Goal: Transaction & Acquisition: Book appointment/travel/reservation

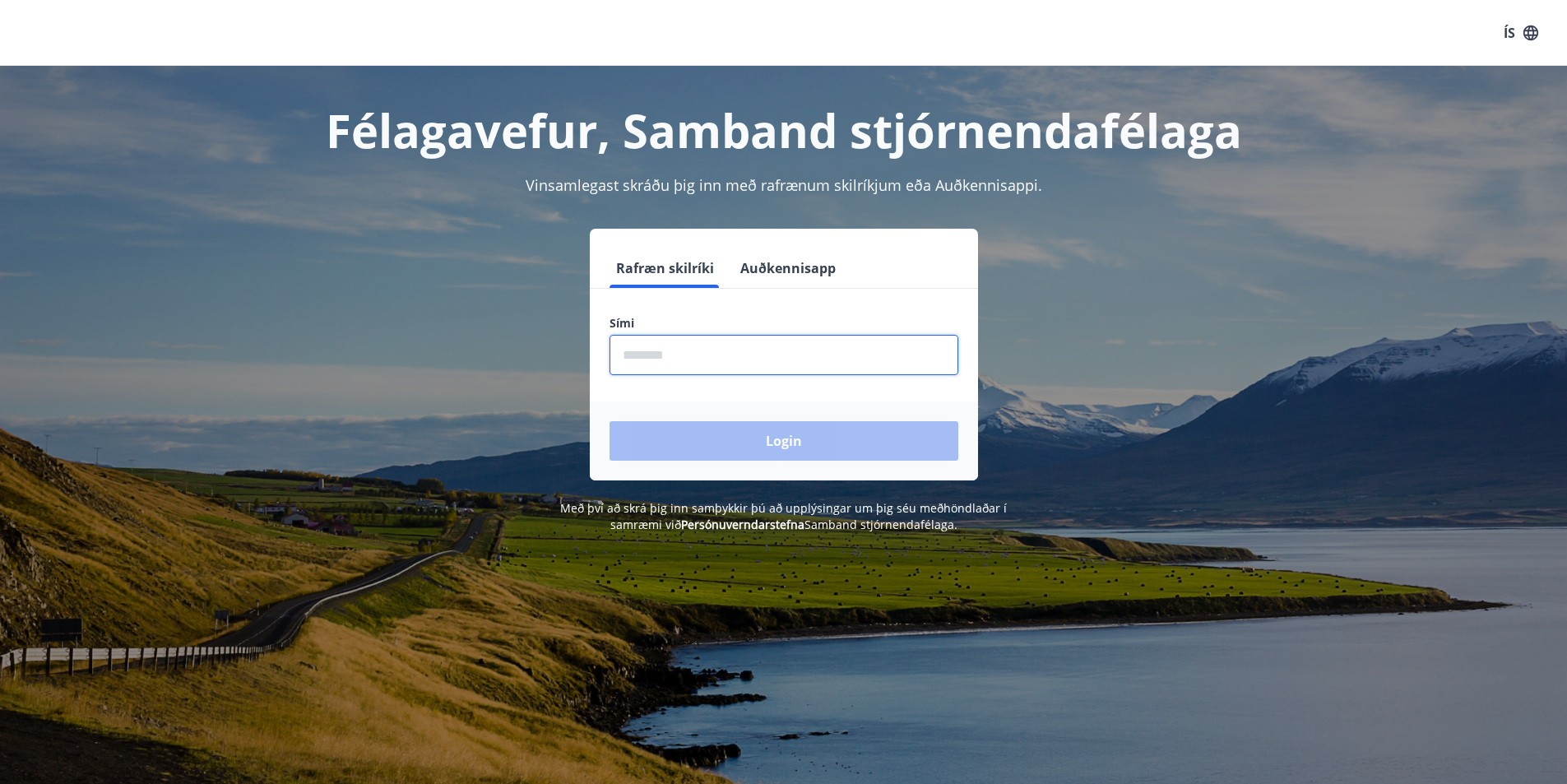
click at [629, 352] on input "phone" at bounding box center [784, 355] width 349 height 40
type input "********"
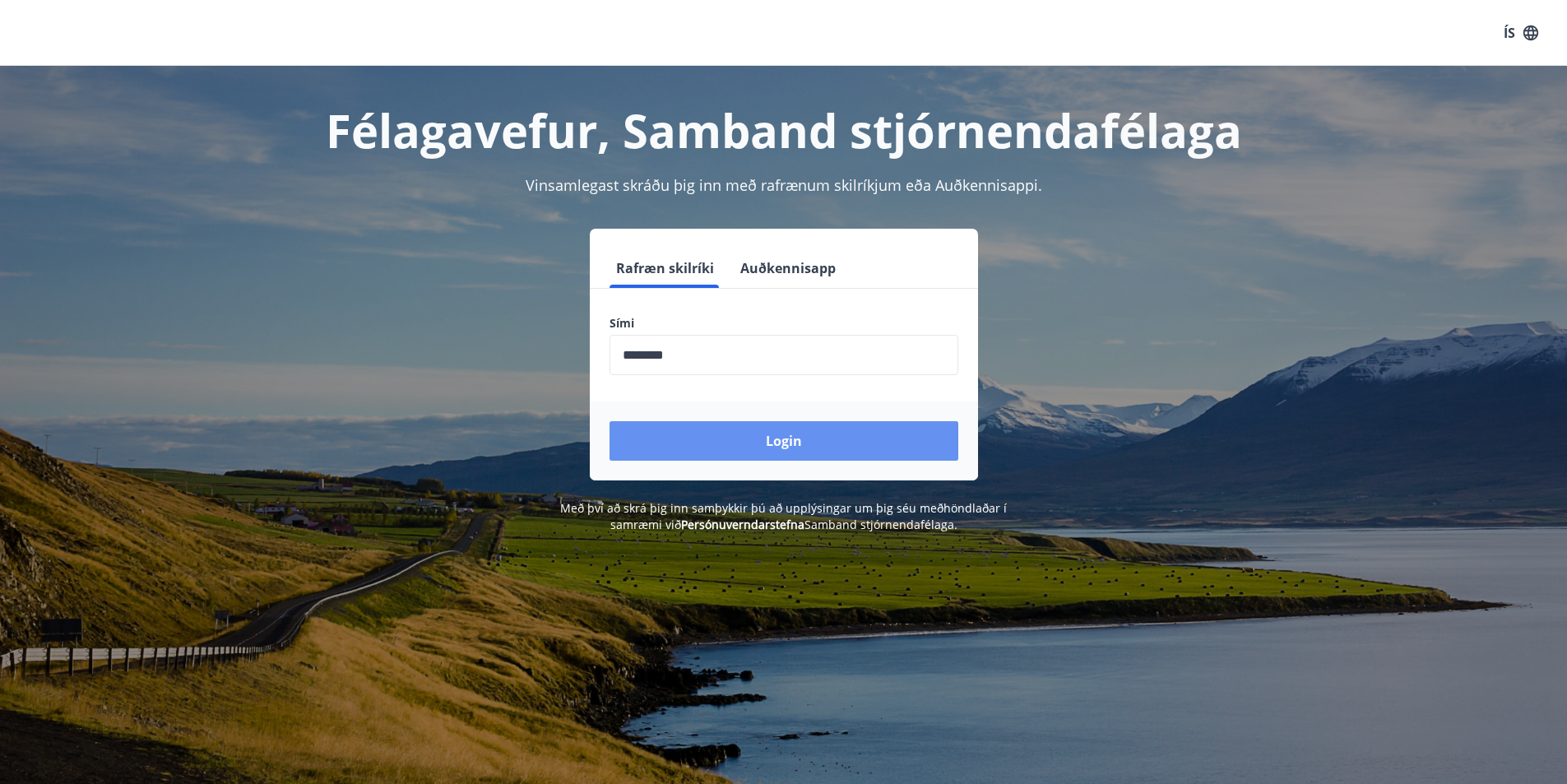
click at [769, 441] on button "Login" at bounding box center [784, 441] width 349 height 40
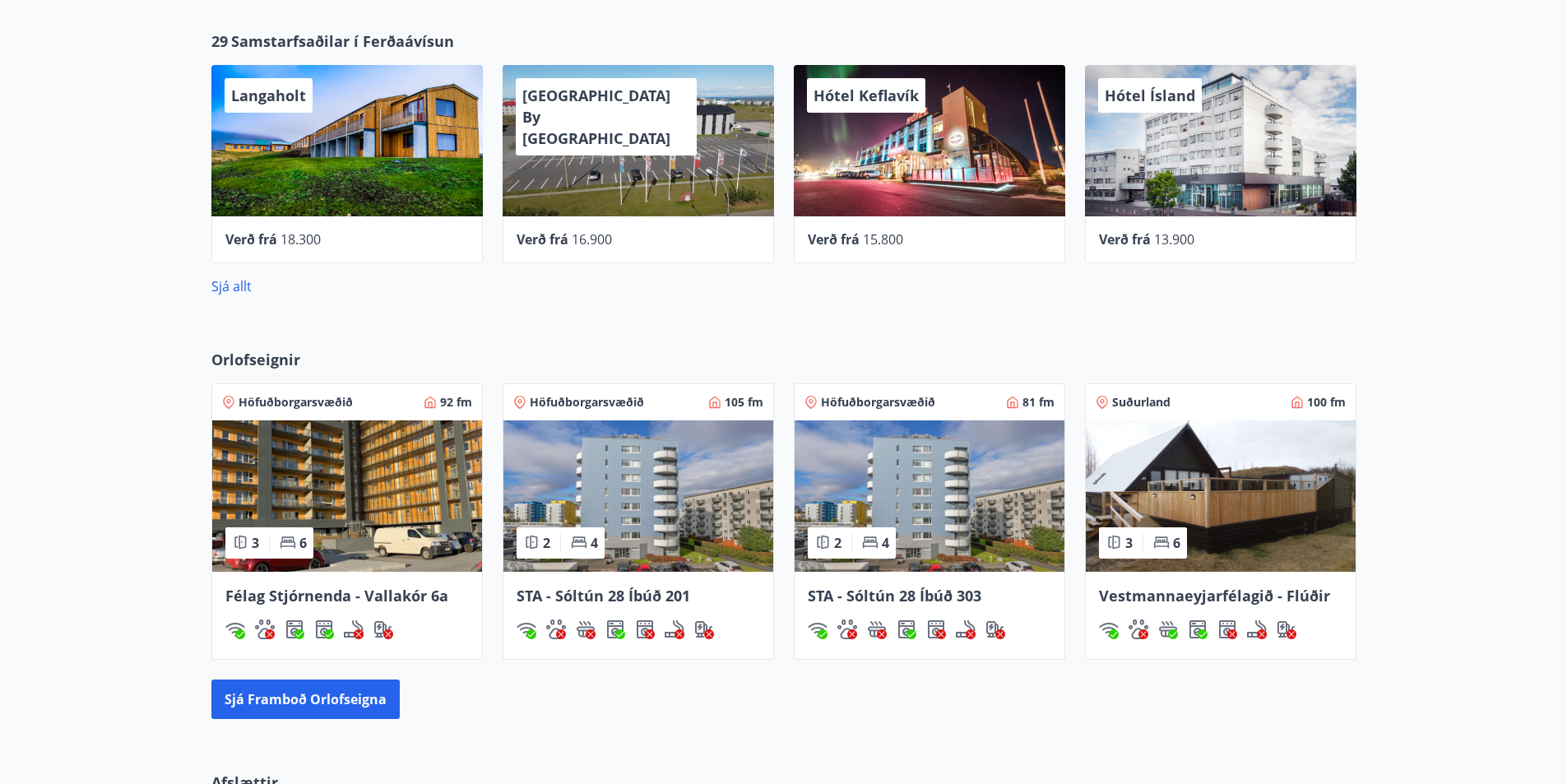
scroll to position [846, 0]
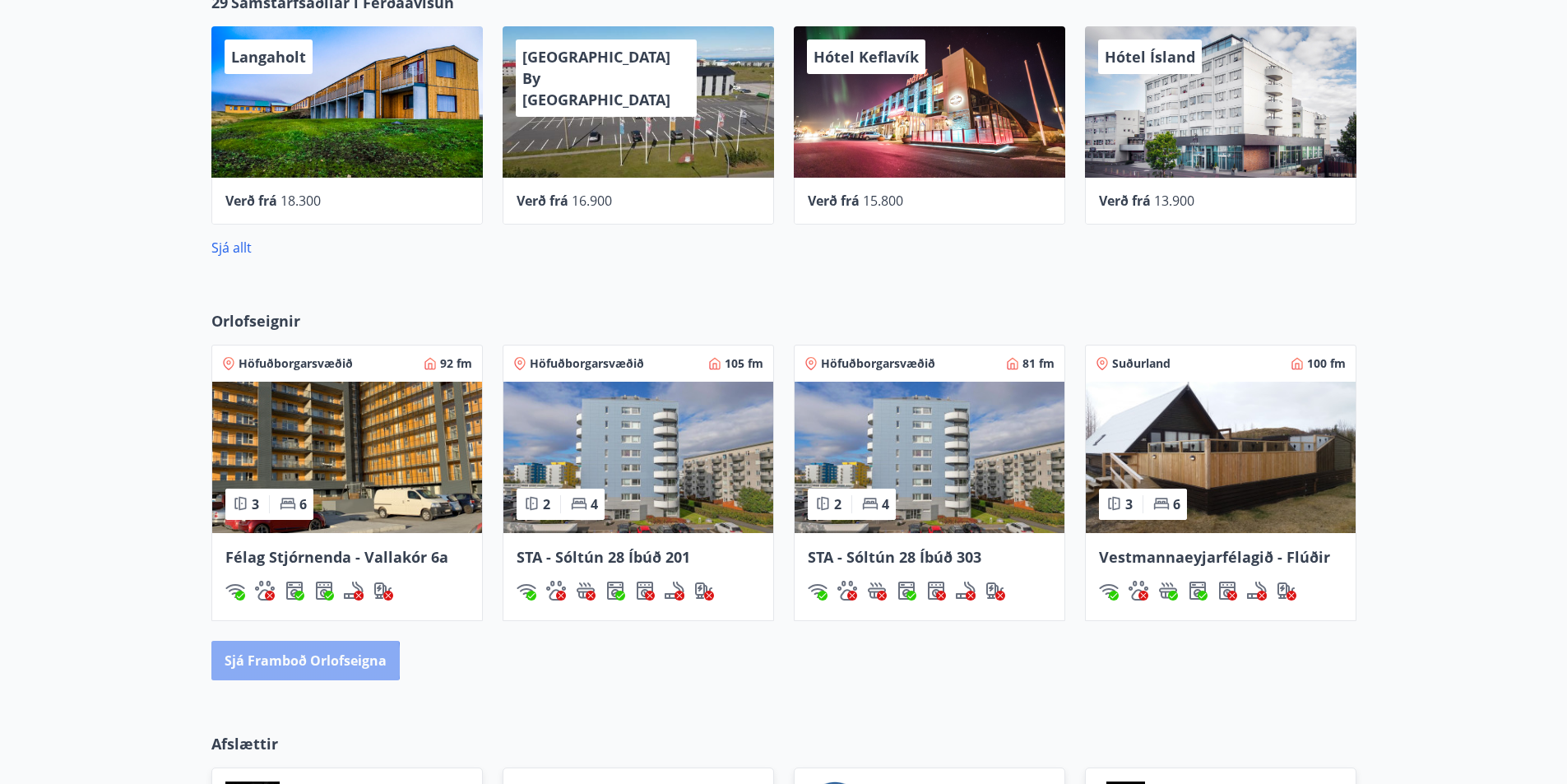
click at [300, 661] on button "Sjá framboð orlofseigna" at bounding box center [306, 660] width 189 height 40
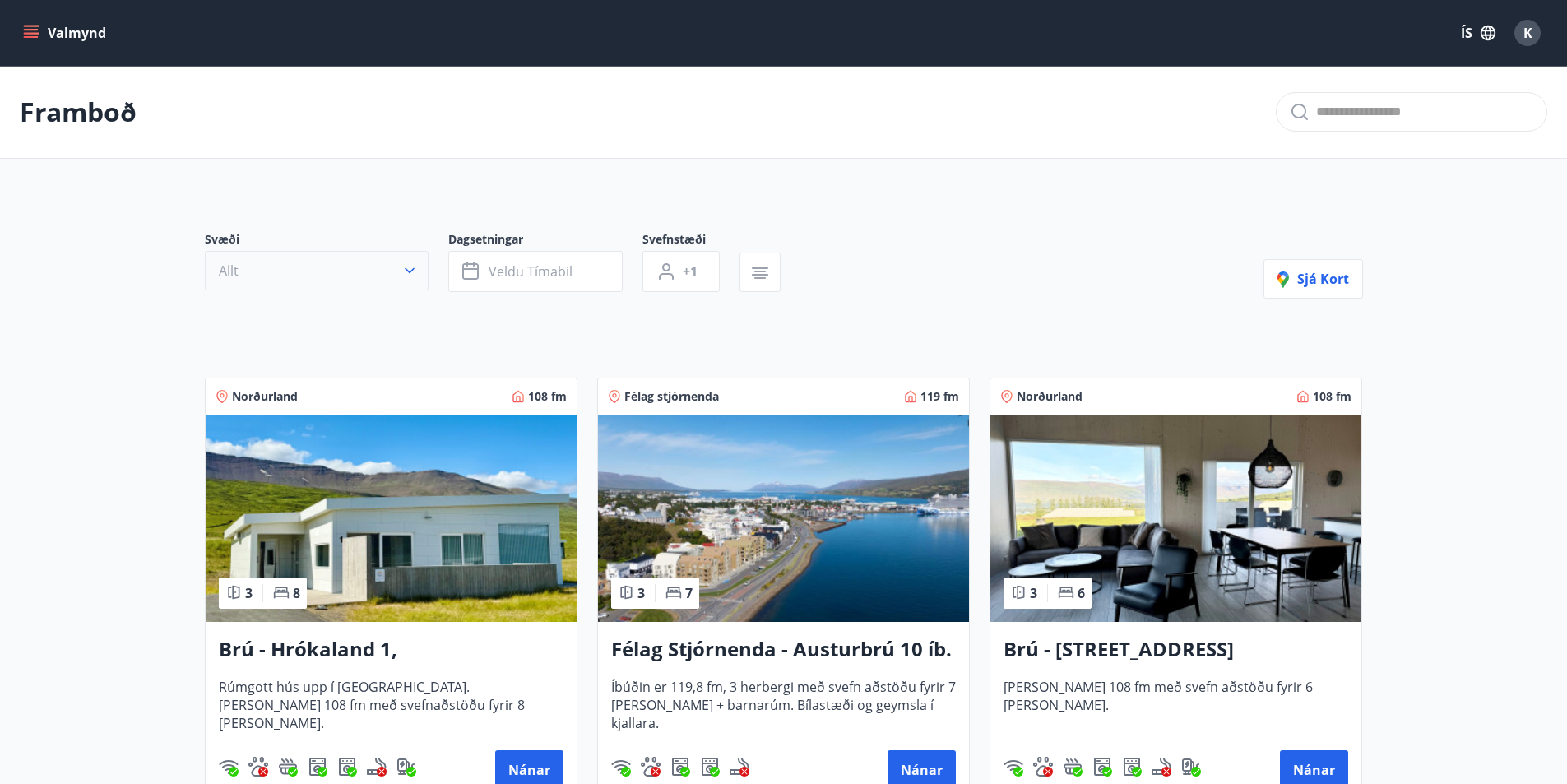
click at [411, 271] on icon "button" at bounding box center [410, 271] width 10 height 6
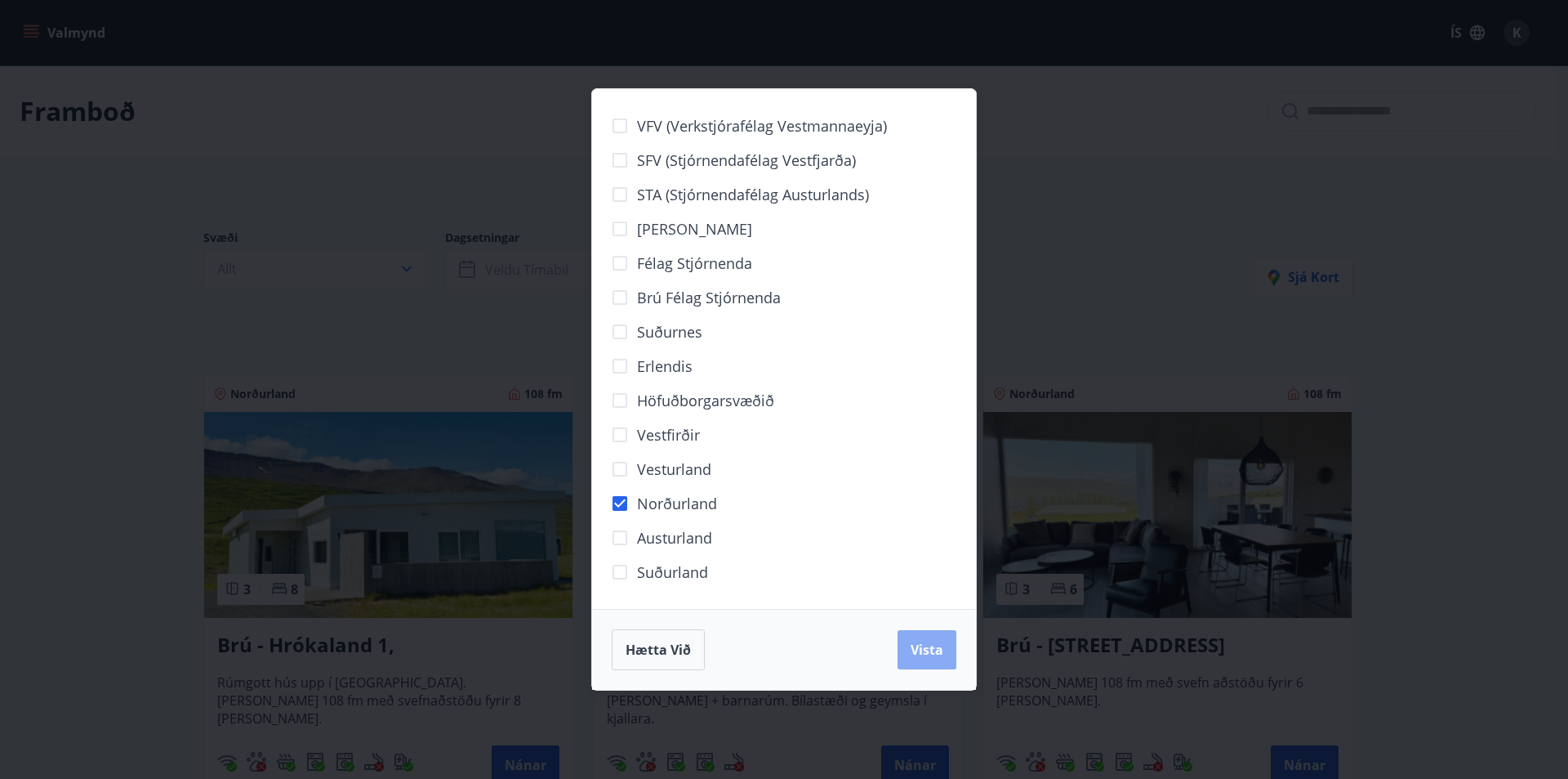
click at [931, 655] on span "Vista" at bounding box center [926, 649] width 33 height 18
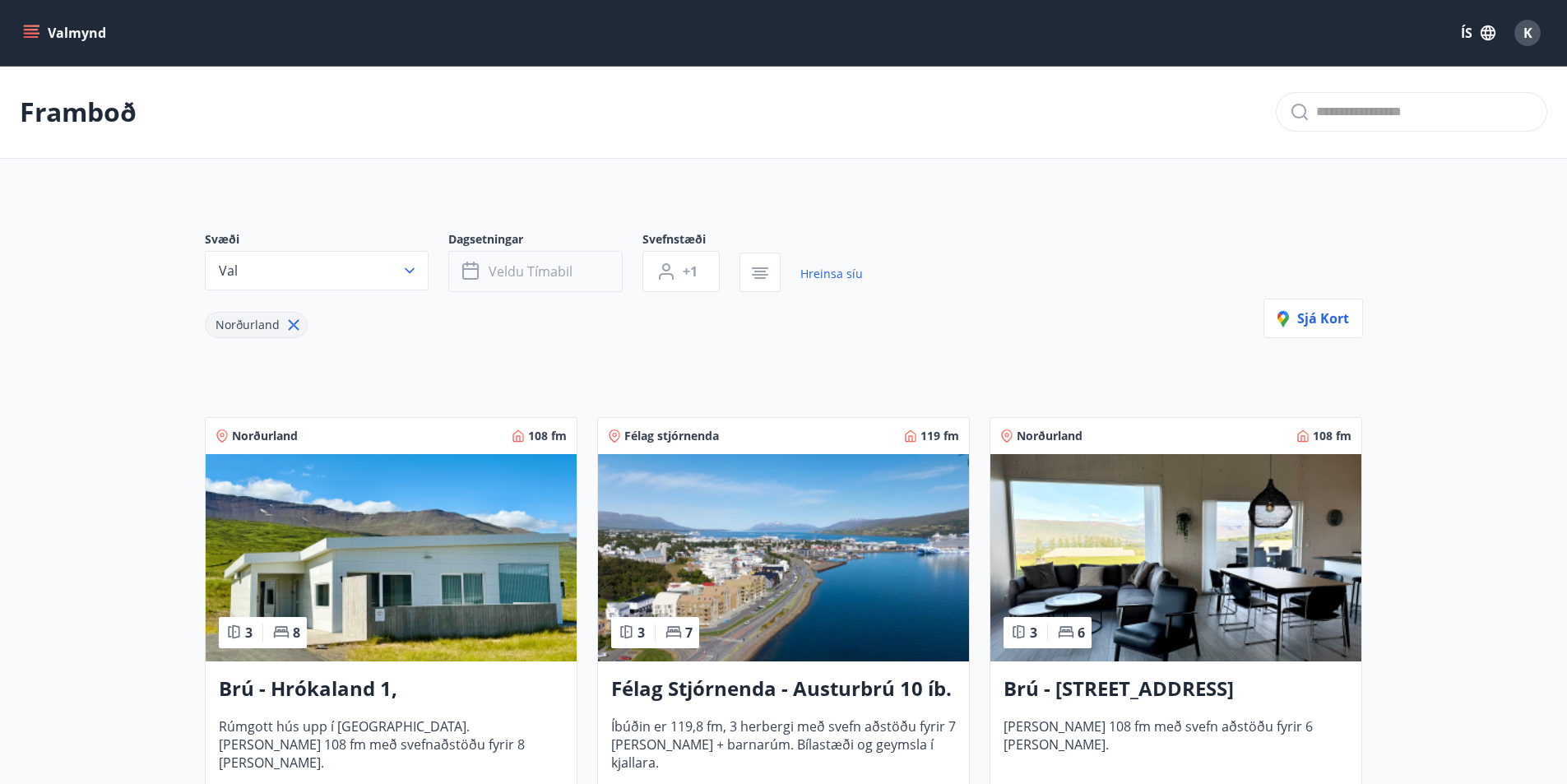
click at [541, 273] on span "Veldu tímabil" at bounding box center [531, 272] width 84 height 18
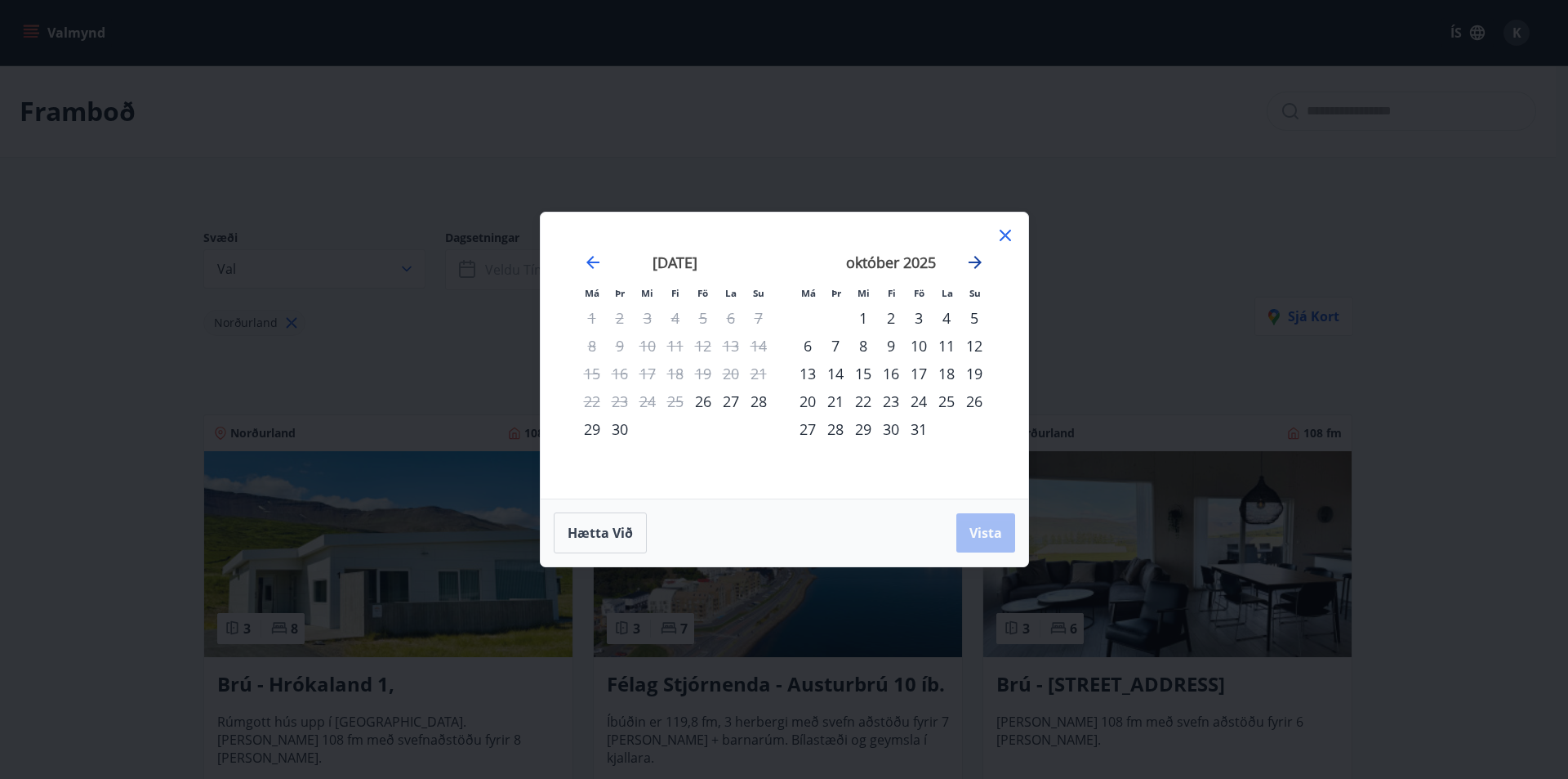
click at [975, 259] on icon "Move forward to switch to the next month." at bounding box center [975, 262] width 20 height 20
click at [808, 317] on div "1" at bounding box center [807, 318] width 28 height 28
click at [980, 533] on span "Vista" at bounding box center [985, 533] width 33 height 18
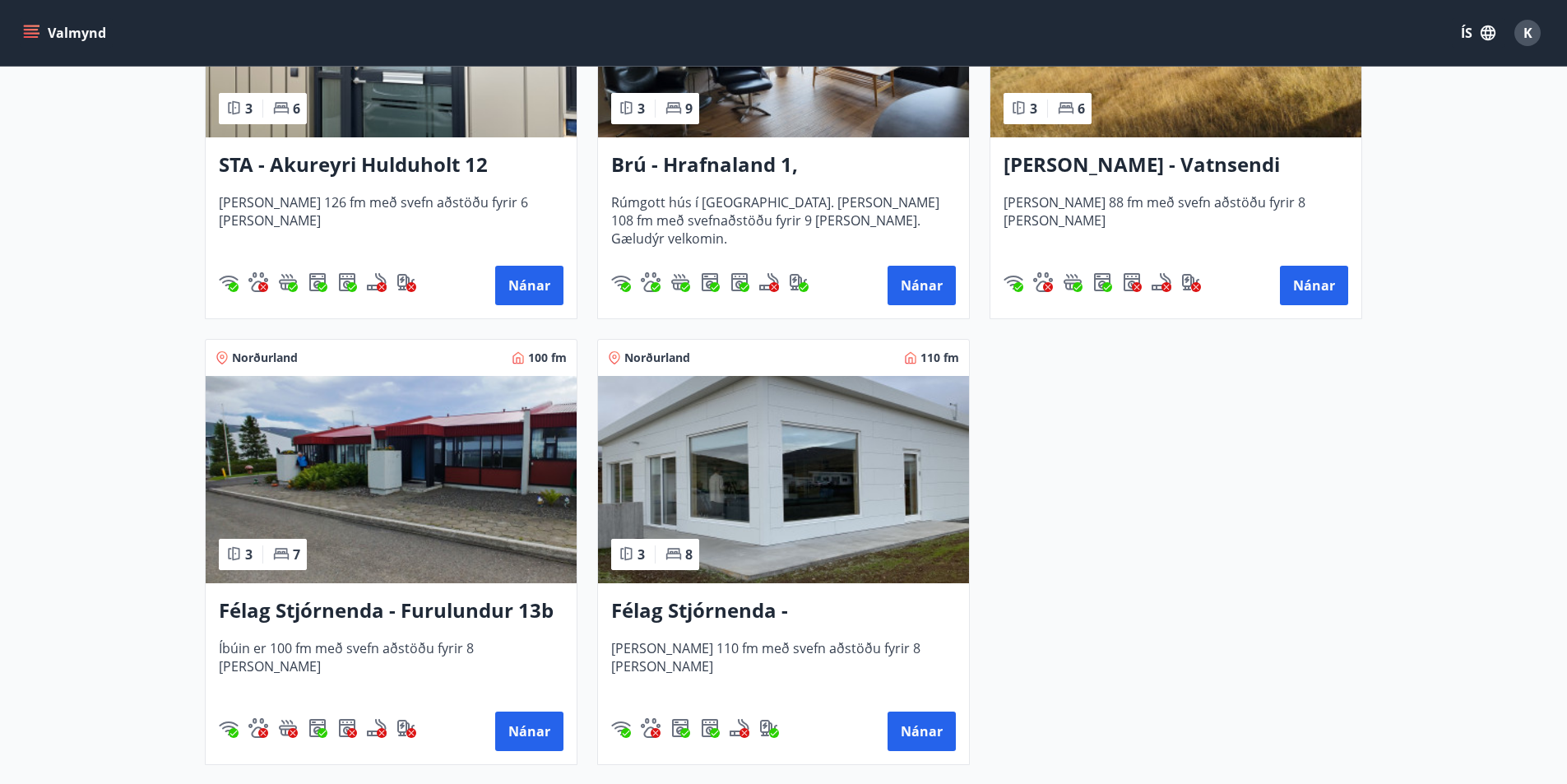
scroll to position [1069, 0]
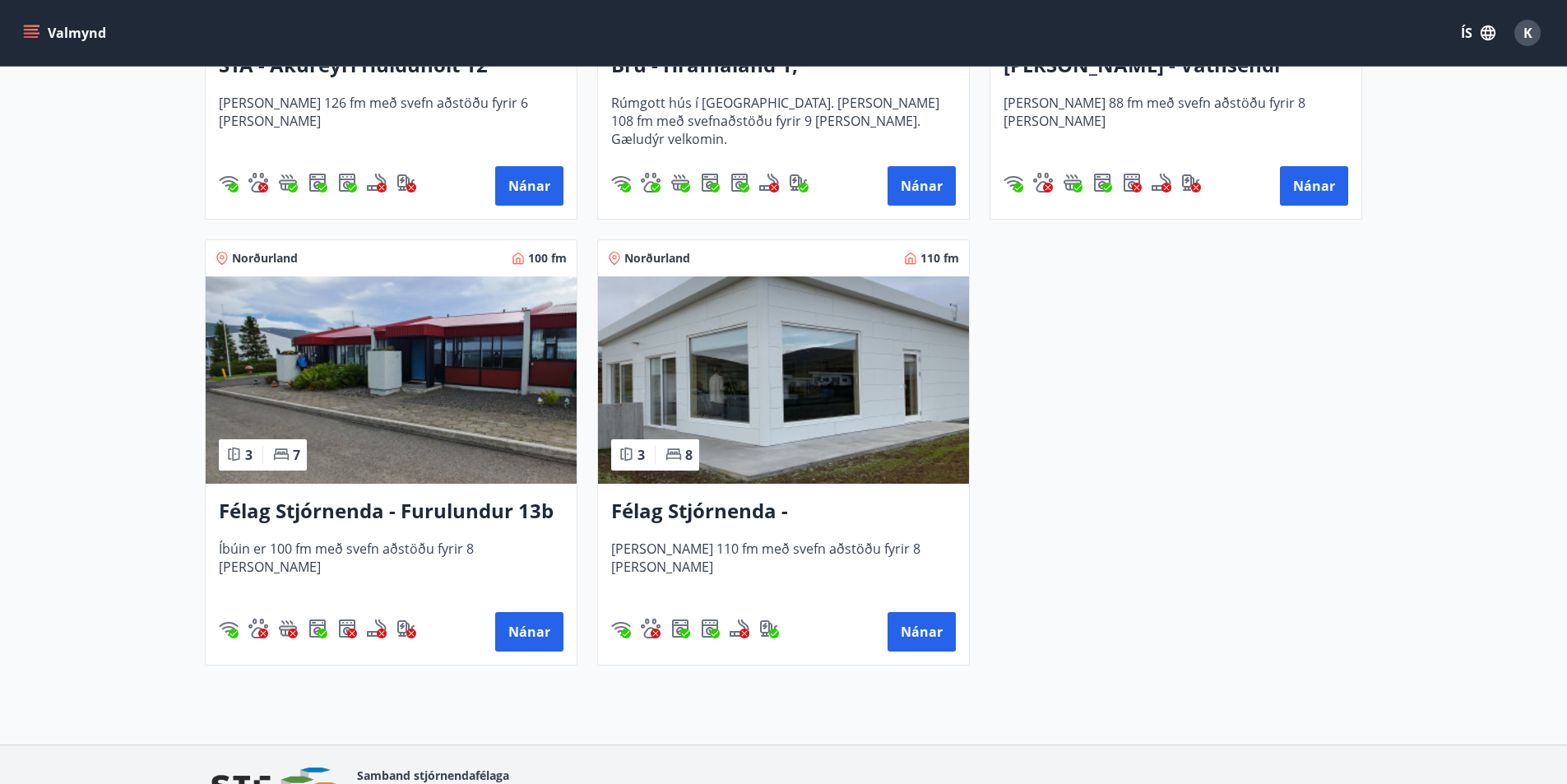
click at [759, 404] on img at bounding box center [784, 380] width 371 height 207
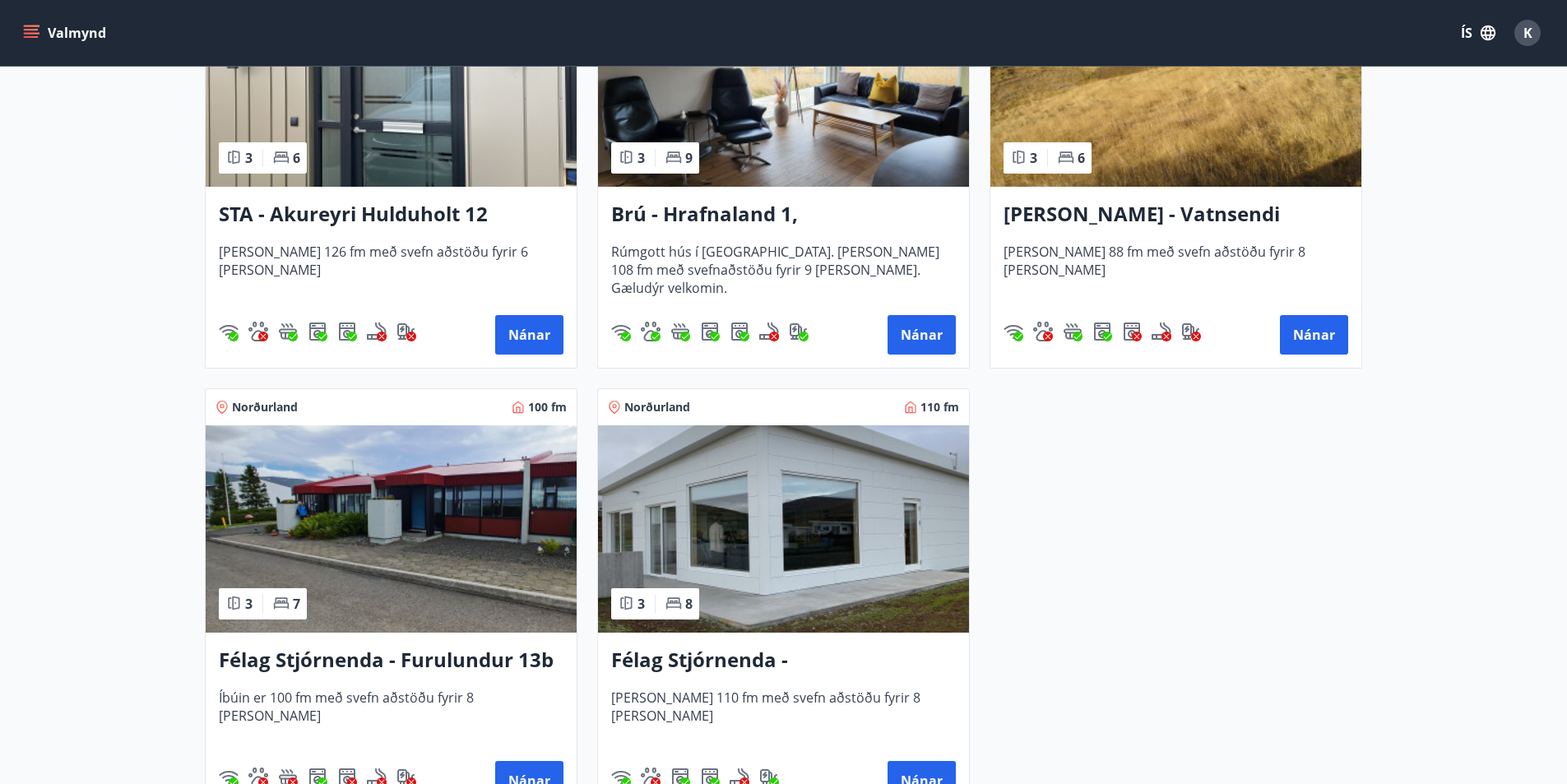
scroll to position [922, 0]
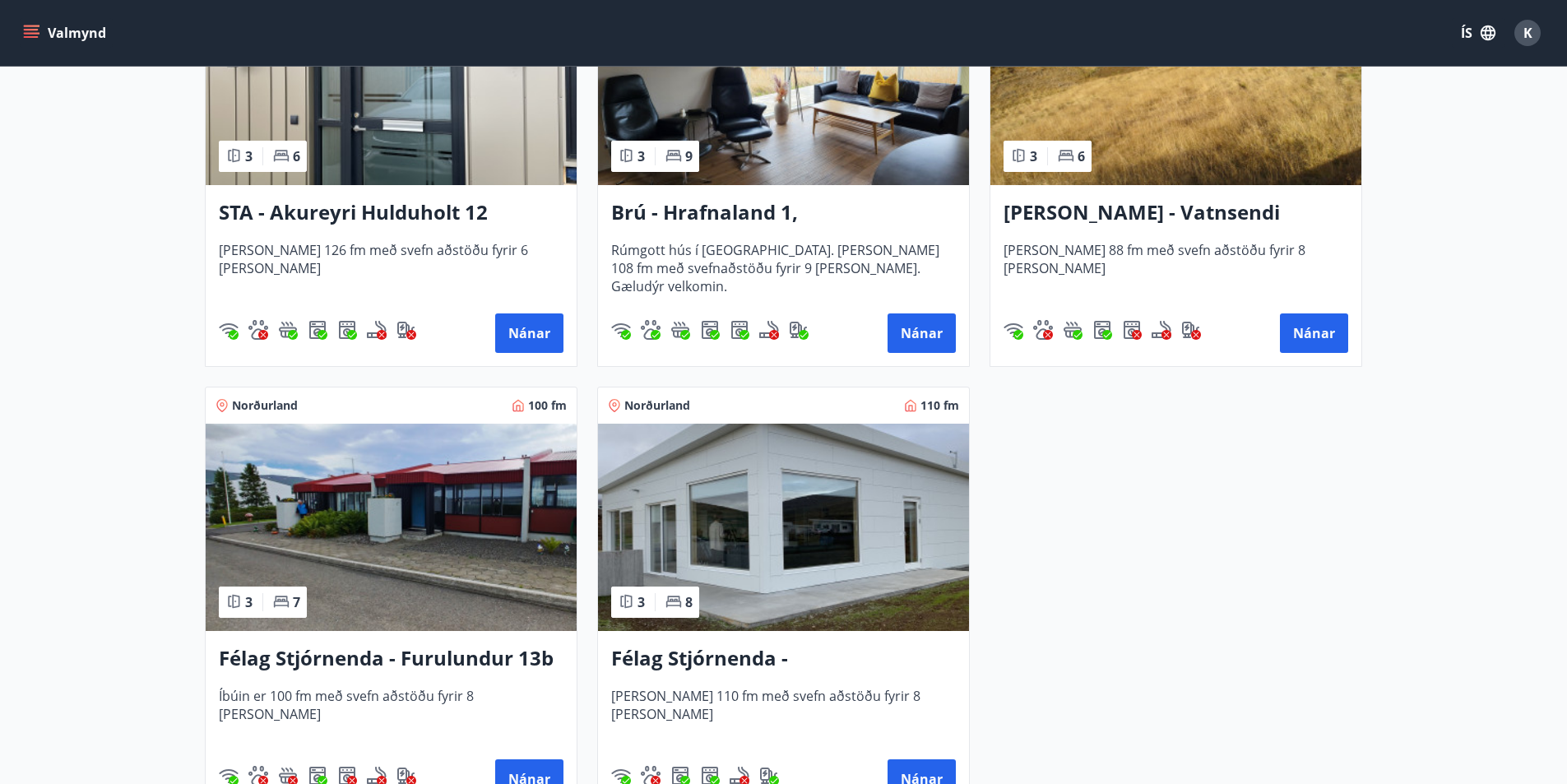
click at [789, 548] on img at bounding box center [784, 526] width 371 height 207
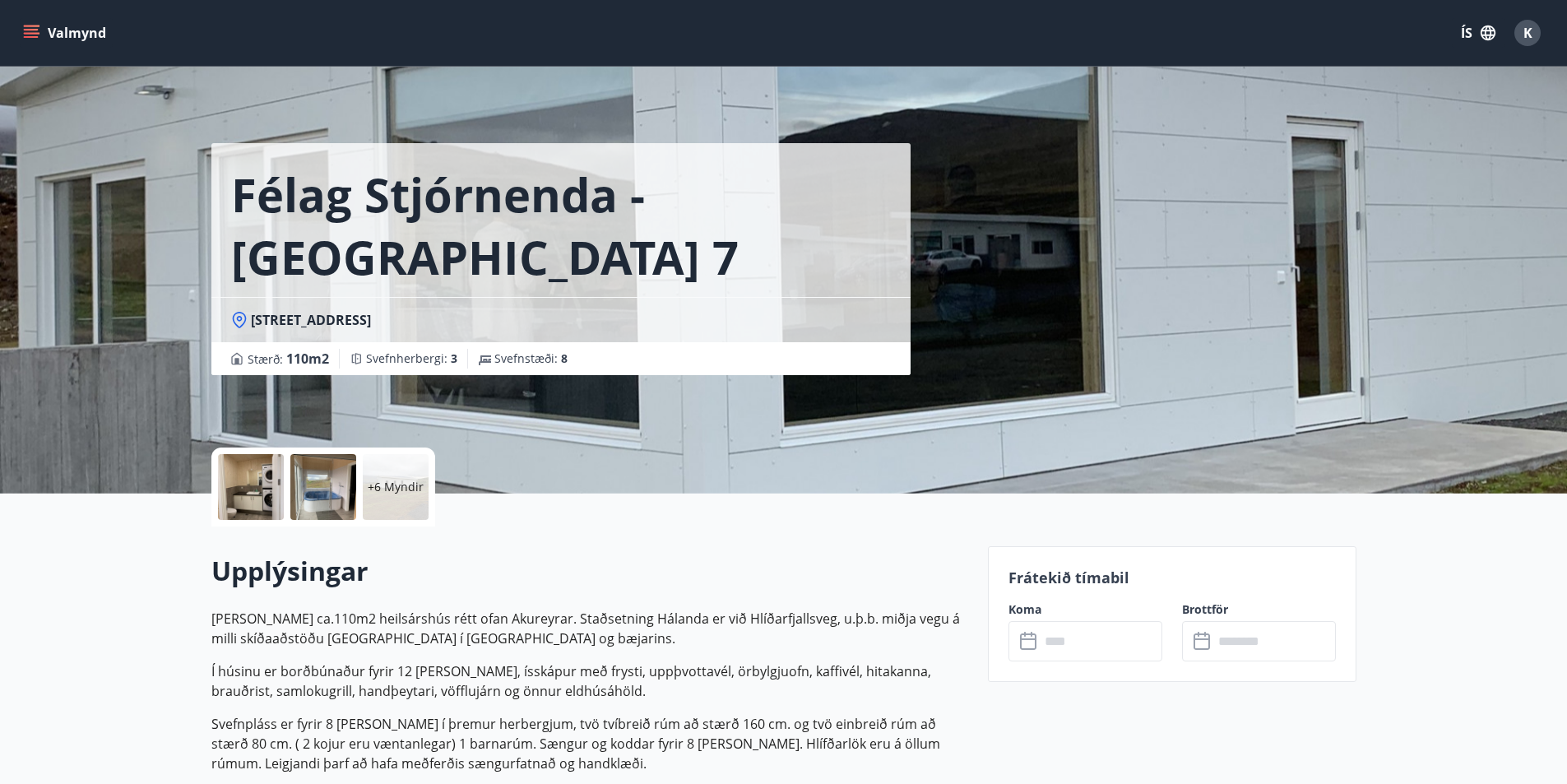
click at [384, 491] on p "+6 Myndir" at bounding box center [396, 486] width 56 height 16
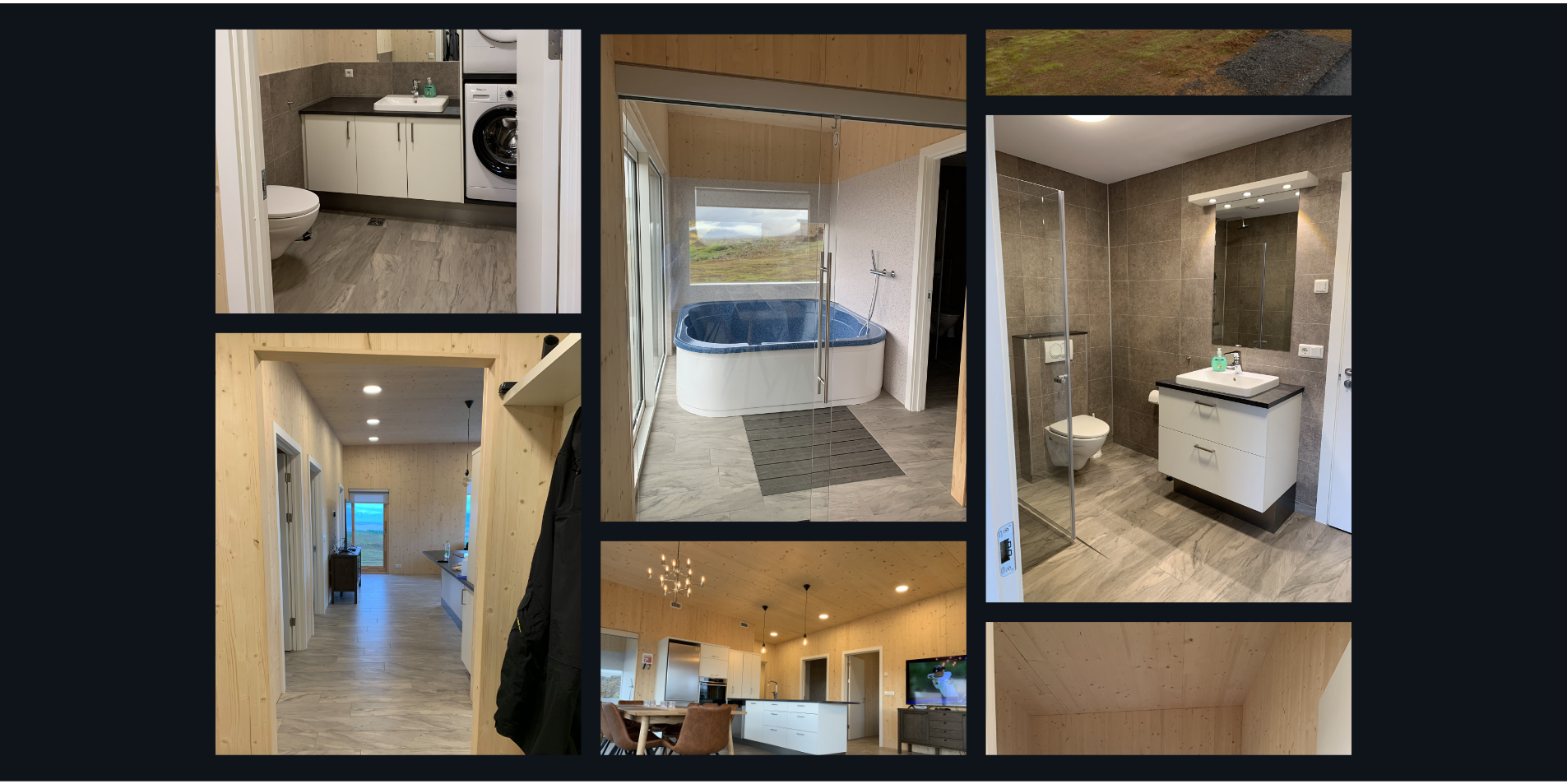
scroll to position [577, 0]
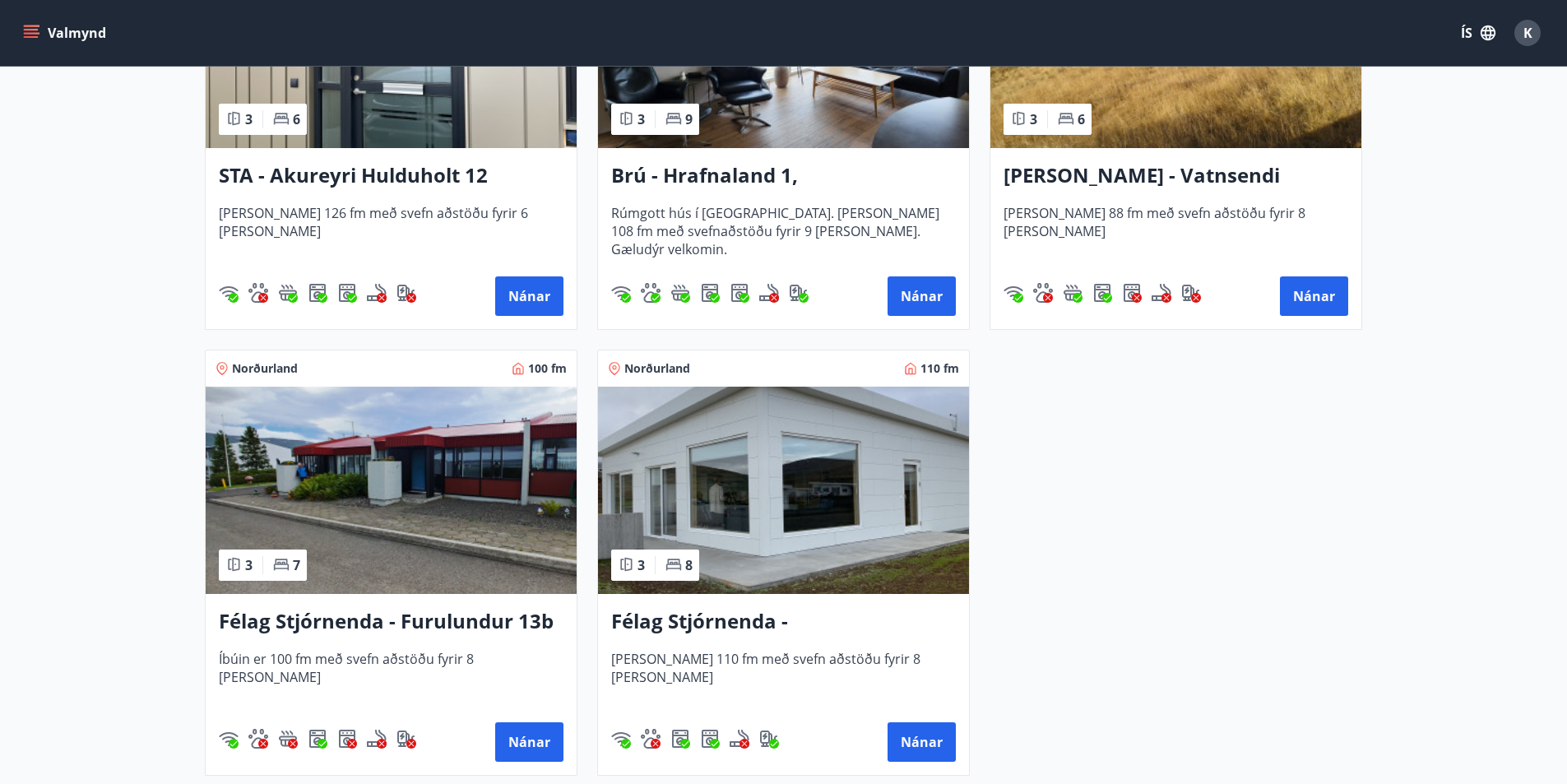
scroll to position [987, 0]
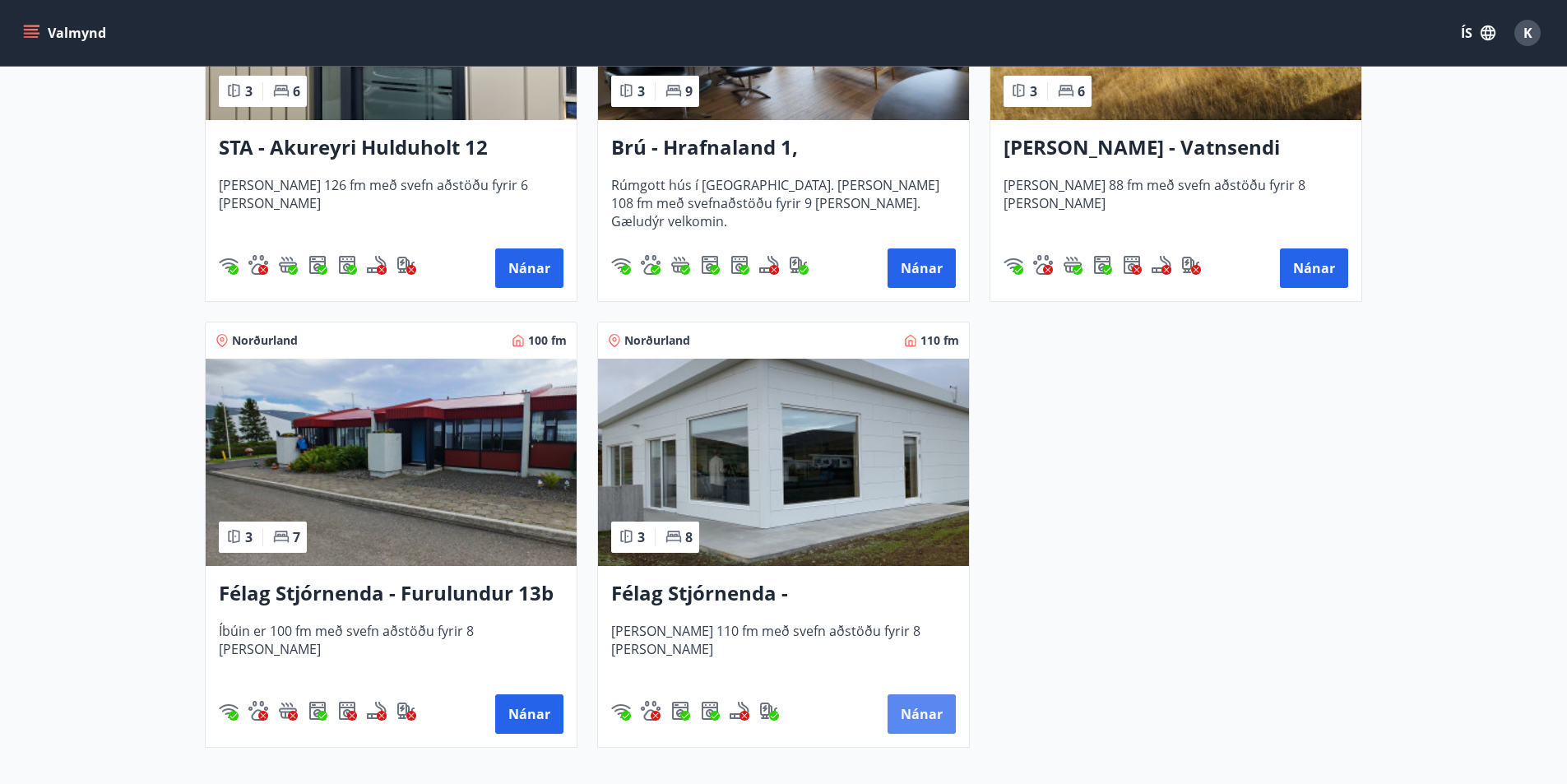
click at [904, 709] on button "Nánar" at bounding box center [921, 714] width 68 height 40
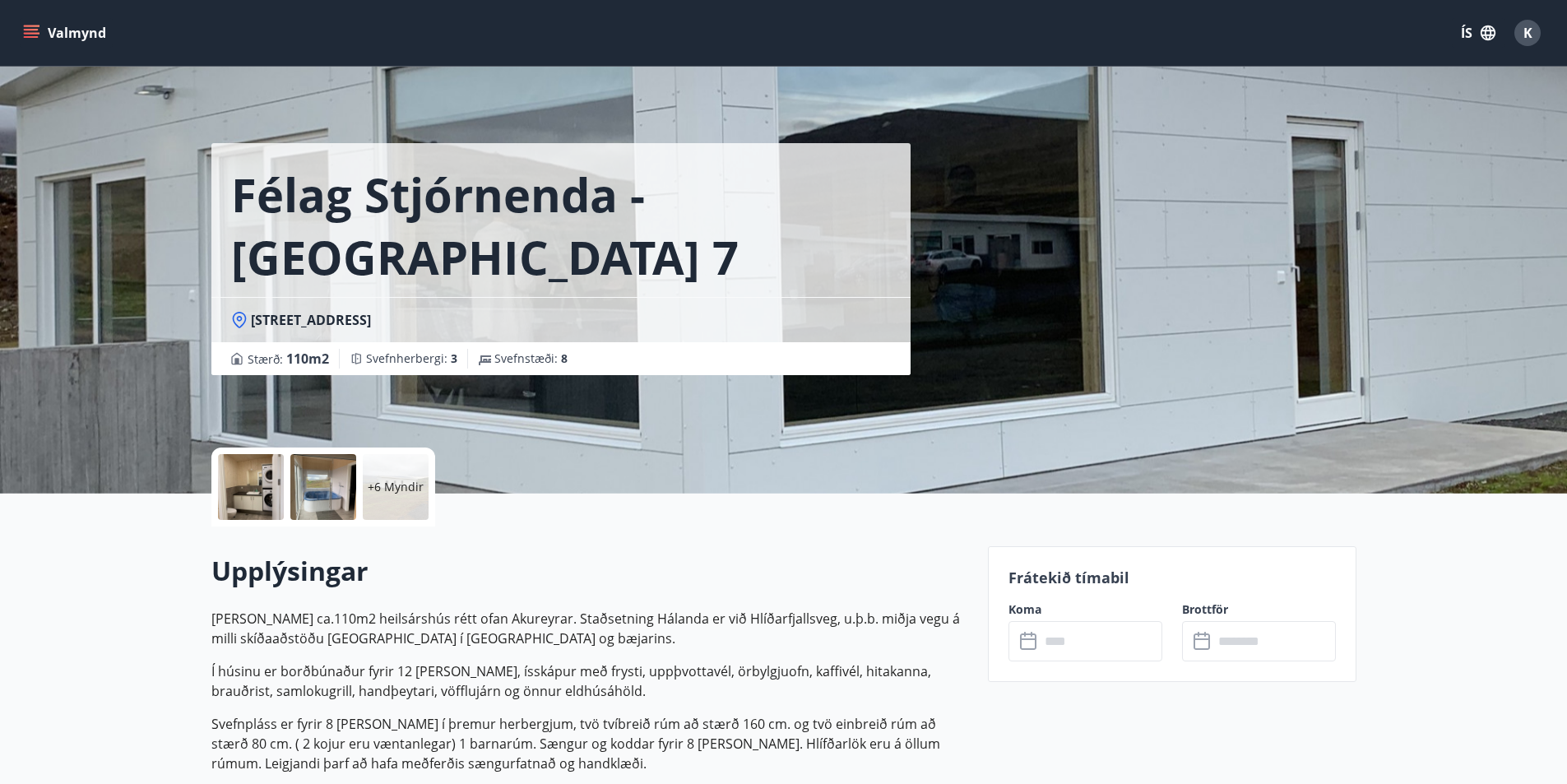
click at [1061, 645] on input "text" at bounding box center [1101, 641] width 123 height 40
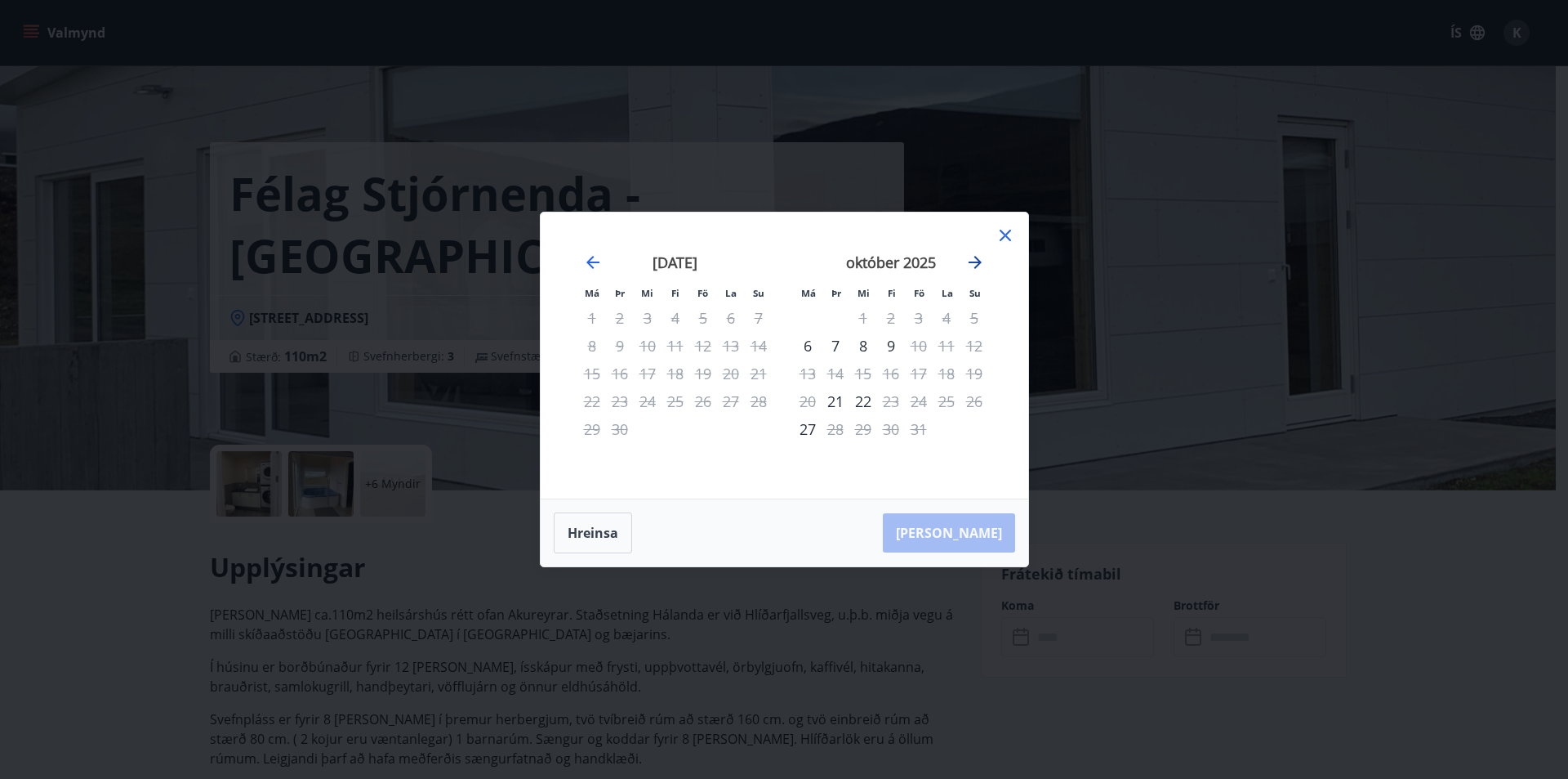
click at [980, 262] on icon "Move forward to switch to the next month." at bounding box center [974, 262] width 13 height 13
click at [976, 263] on icon "Move forward to switch to the next month." at bounding box center [974, 262] width 13 height 13
click at [1007, 236] on icon at bounding box center [1006, 235] width 20 height 20
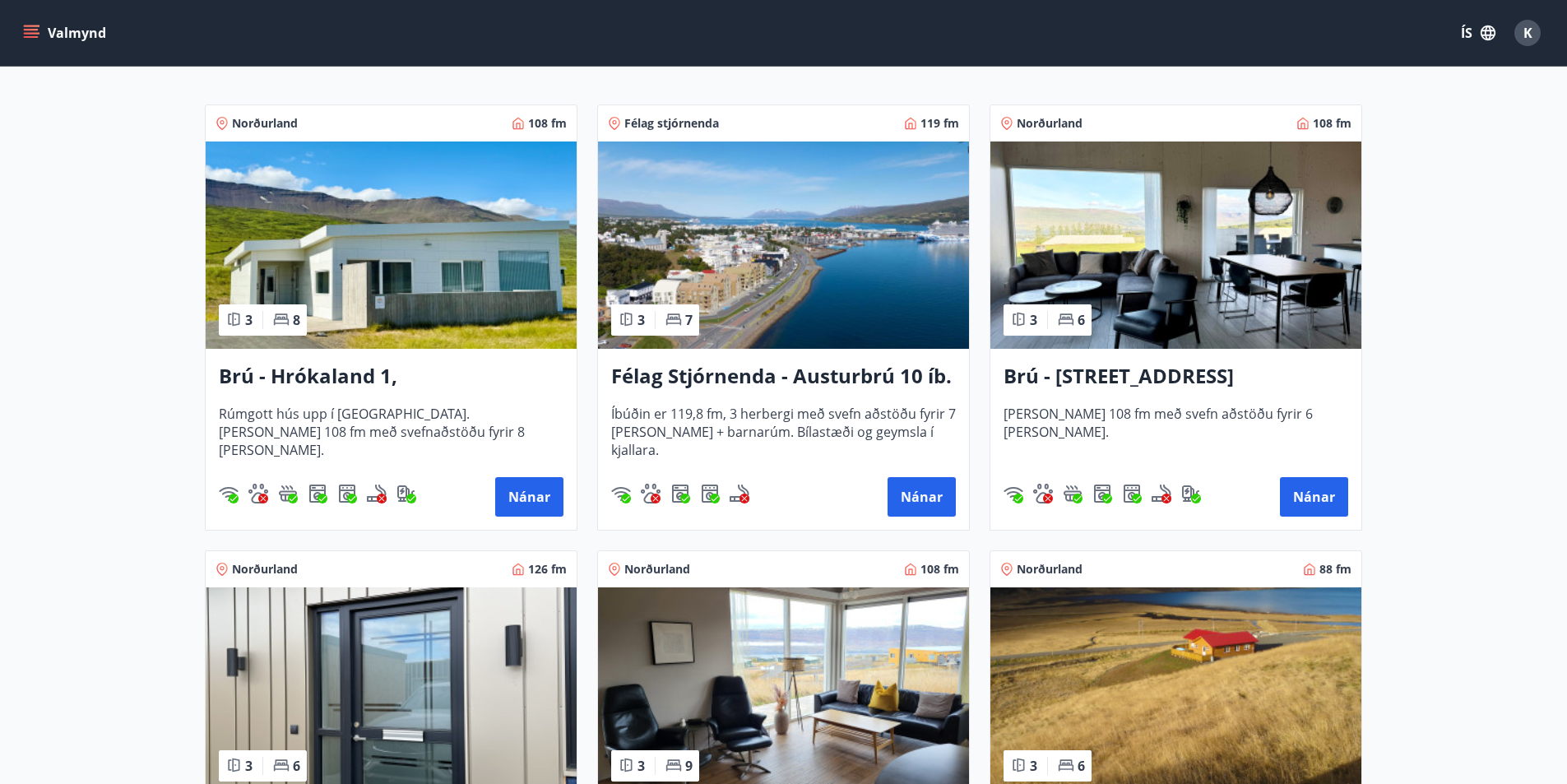
scroll to position [329, 0]
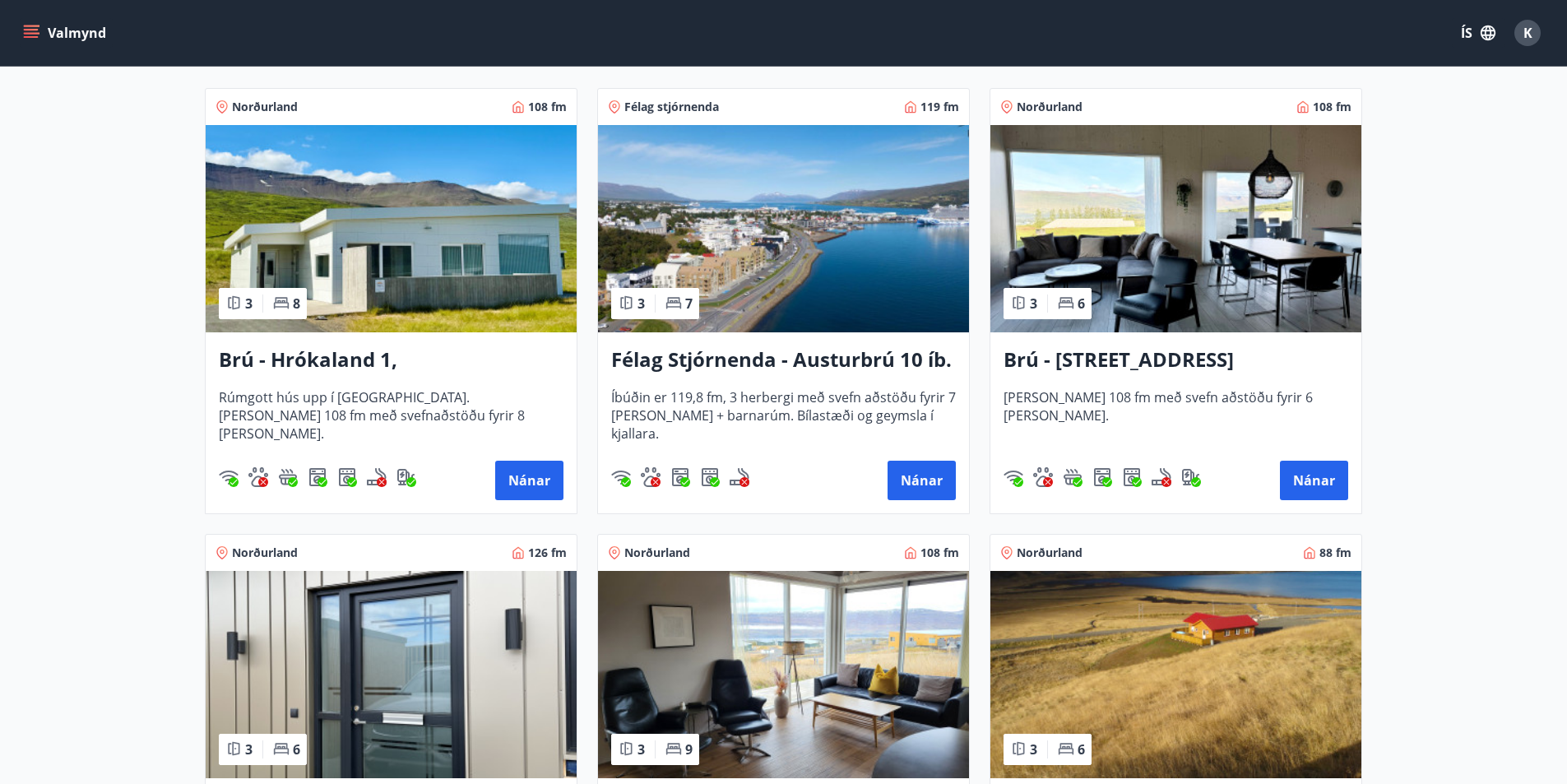
click at [393, 277] on img at bounding box center [391, 228] width 371 height 207
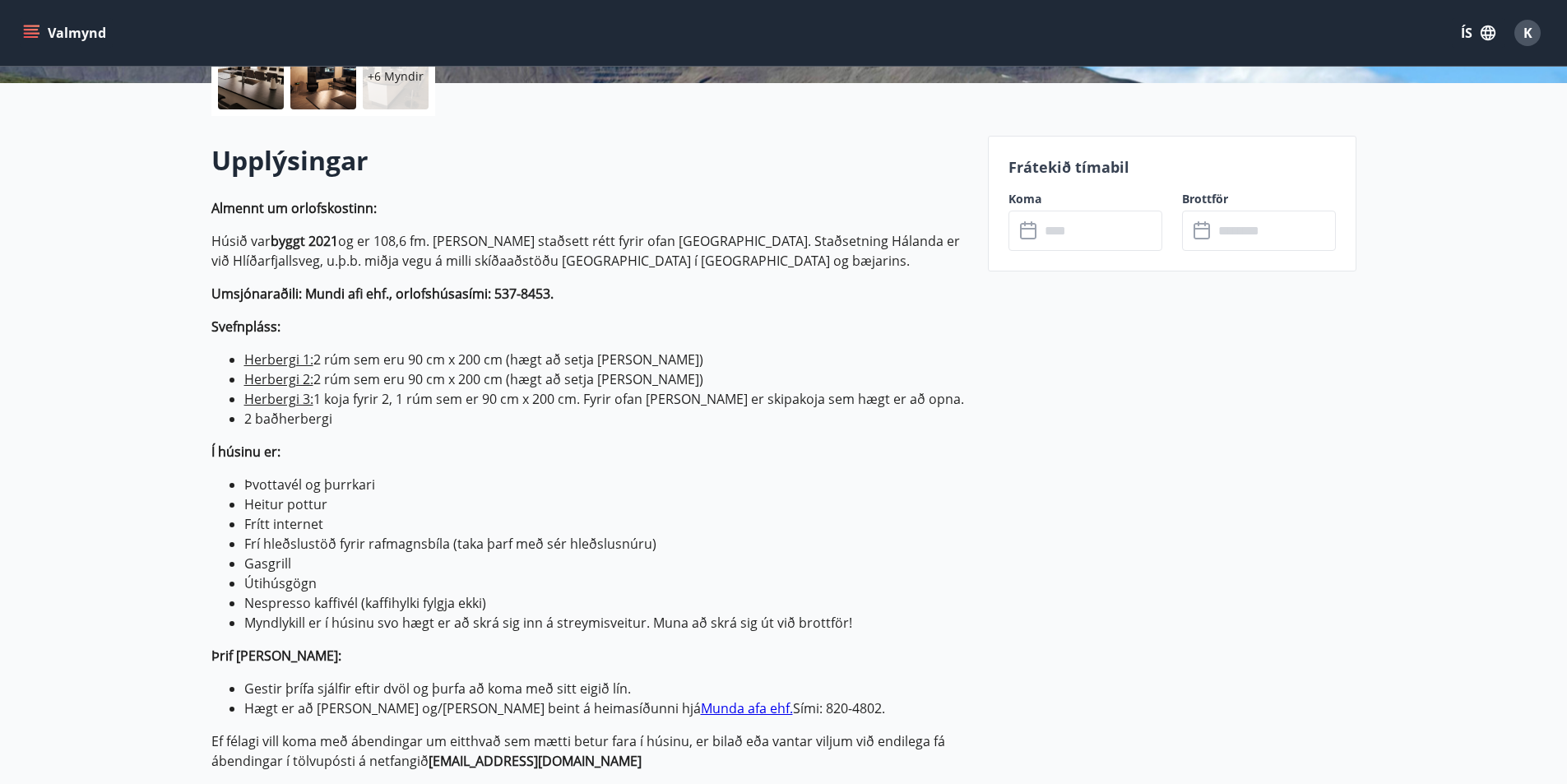
scroll to position [411, 0]
click at [1067, 232] on input "text" at bounding box center [1101, 230] width 123 height 40
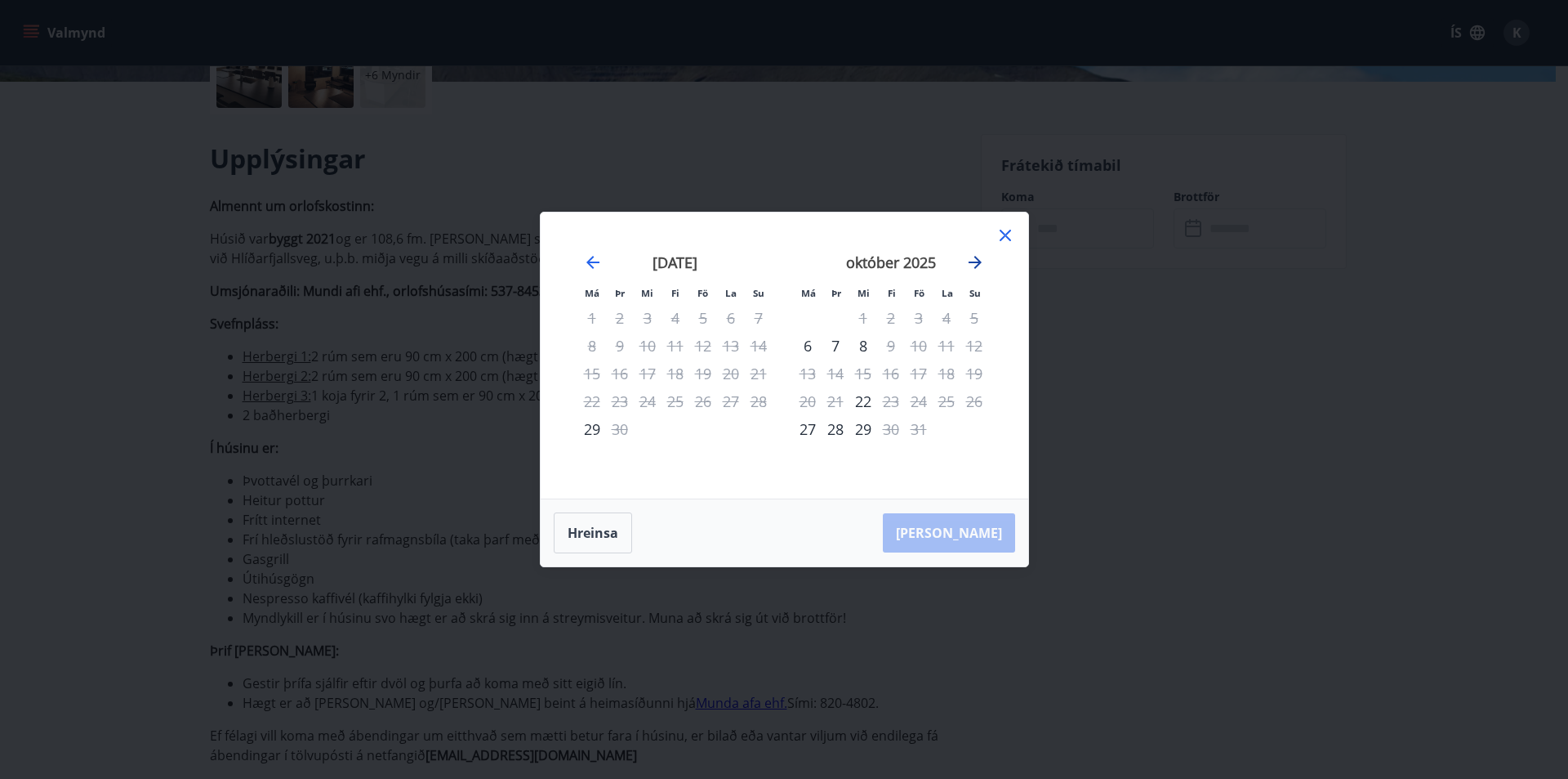
click at [975, 262] on icon "Move forward to switch to the next month." at bounding box center [974, 262] width 13 height 13
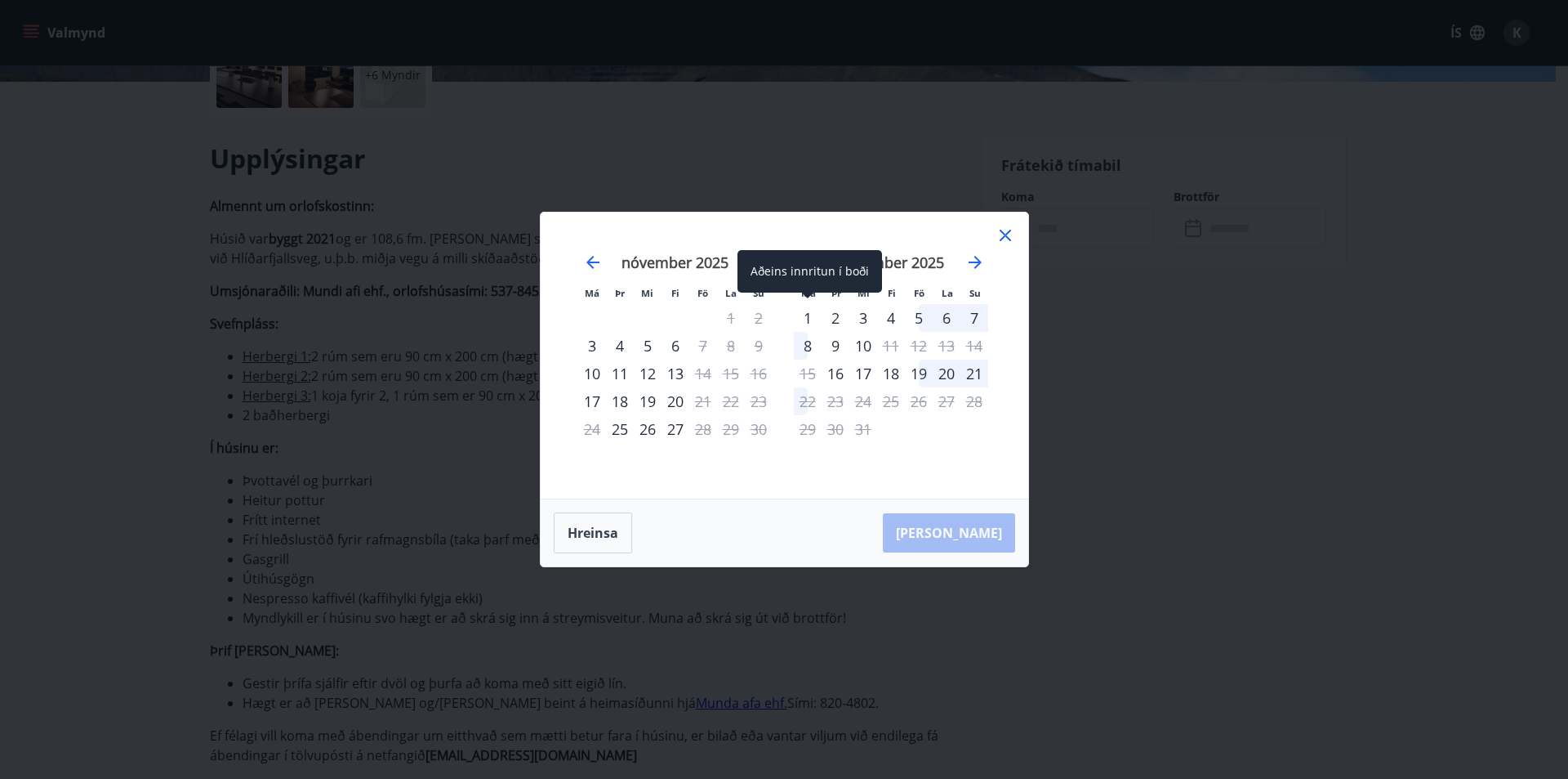
click at [804, 320] on div "1" at bounding box center [807, 318] width 28 height 28
click at [977, 314] on div "7" at bounding box center [974, 318] width 28 height 28
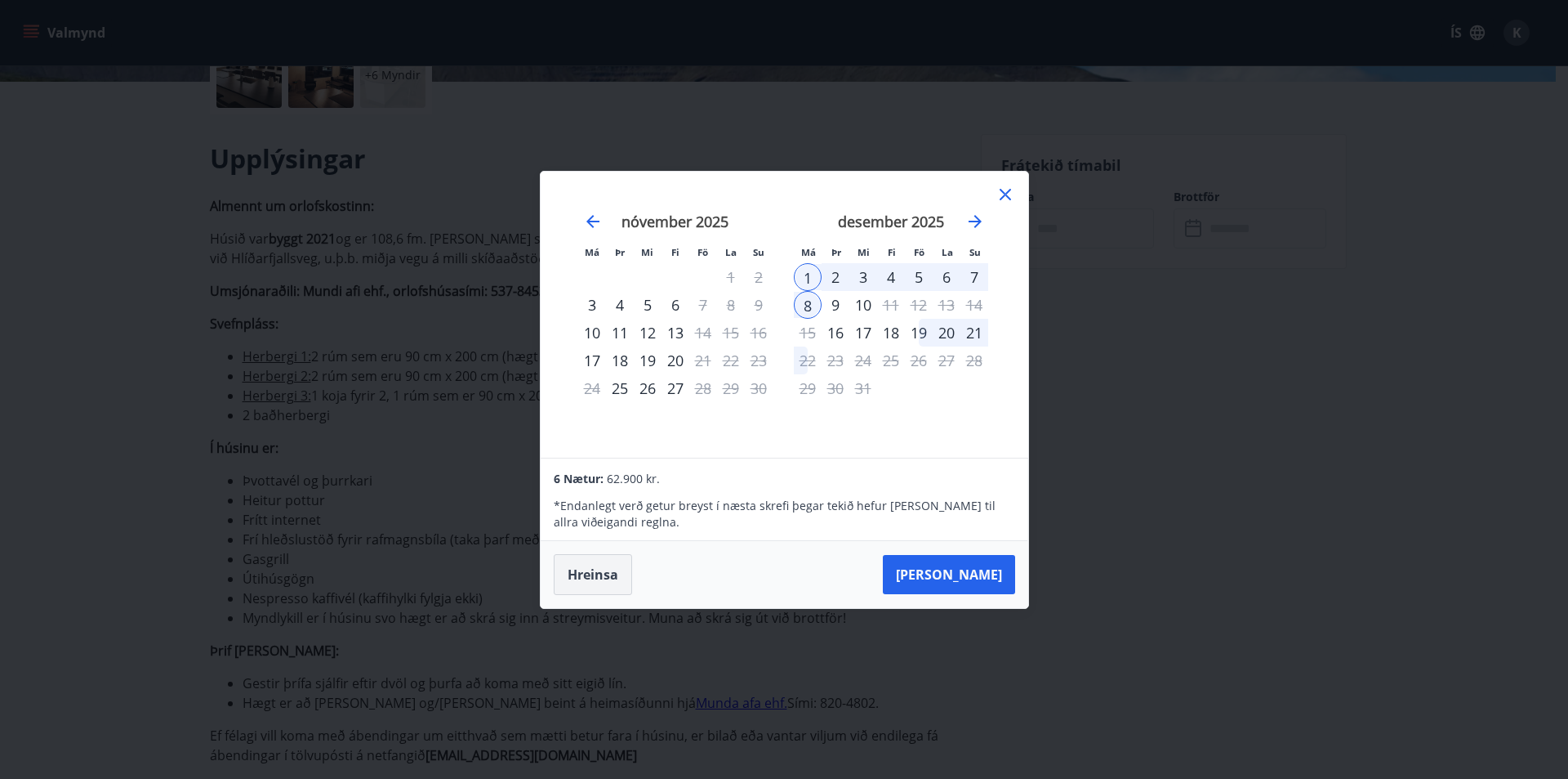
click at [589, 575] on button "Hreinsa" at bounding box center [592, 574] width 78 height 41
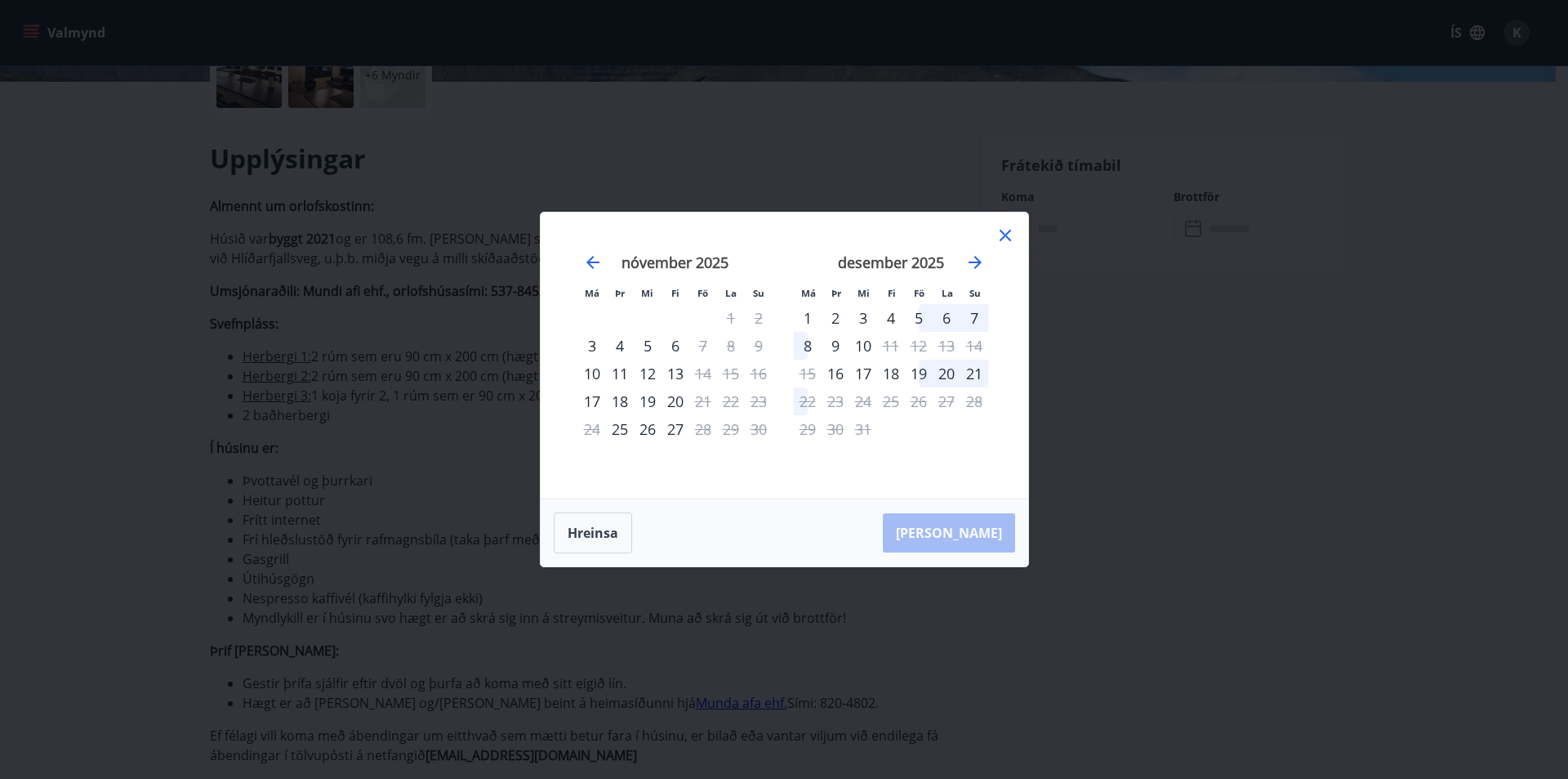
click at [1006, 235] on icon at bounding box center [1006, 235] width 20 height 20
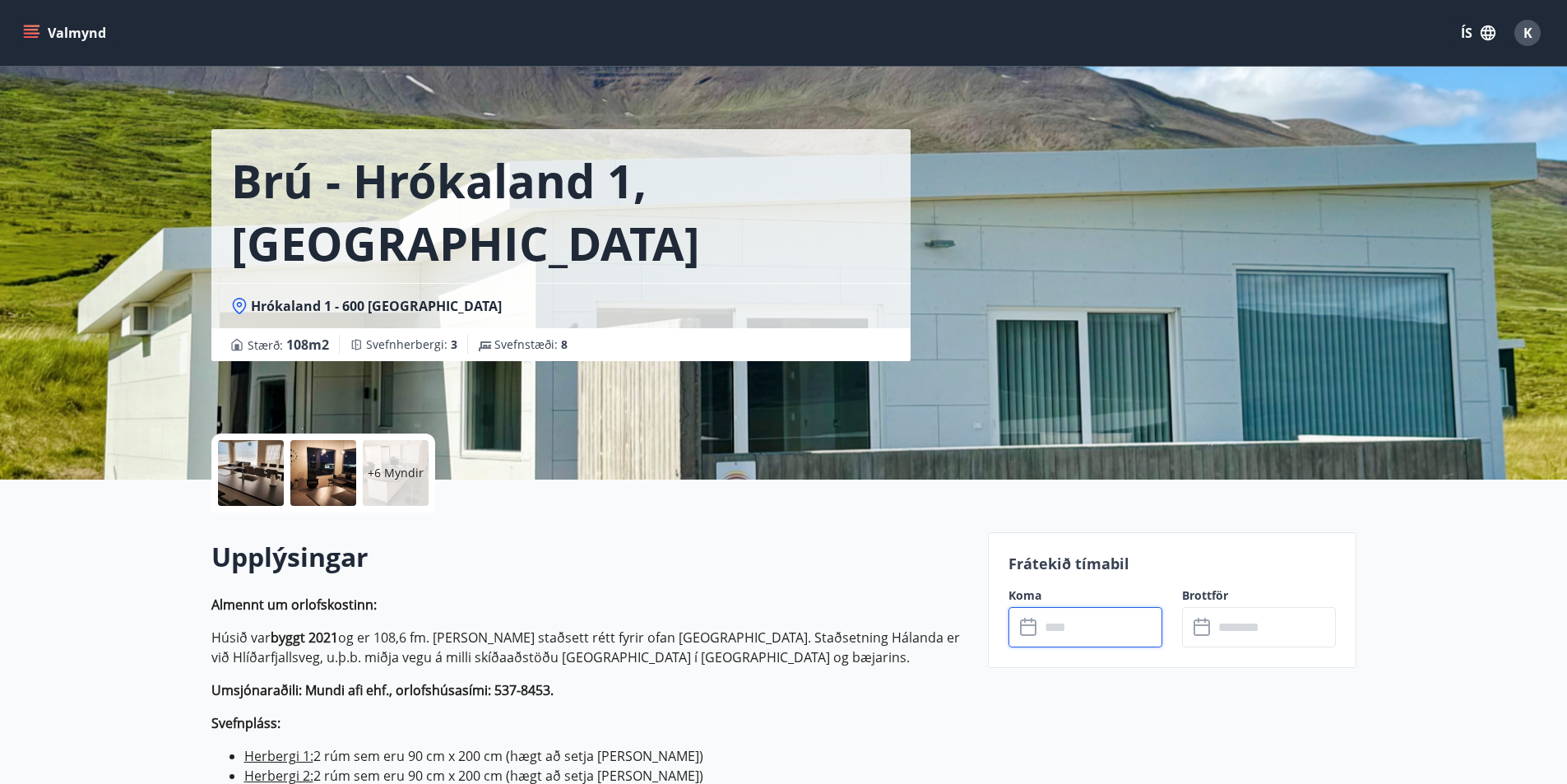
scroll to position [0, 0]
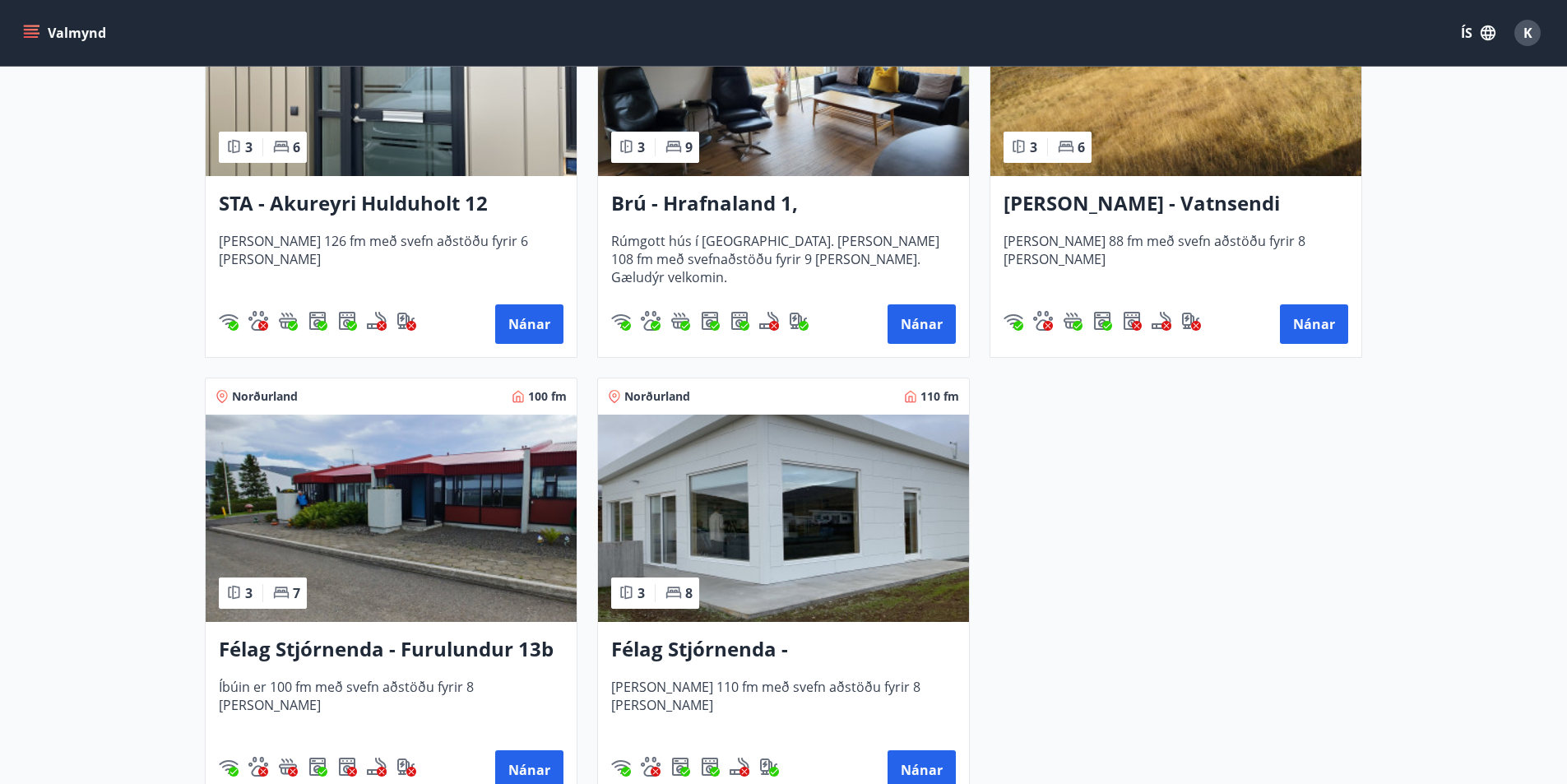
scroll to position [1152, 0]
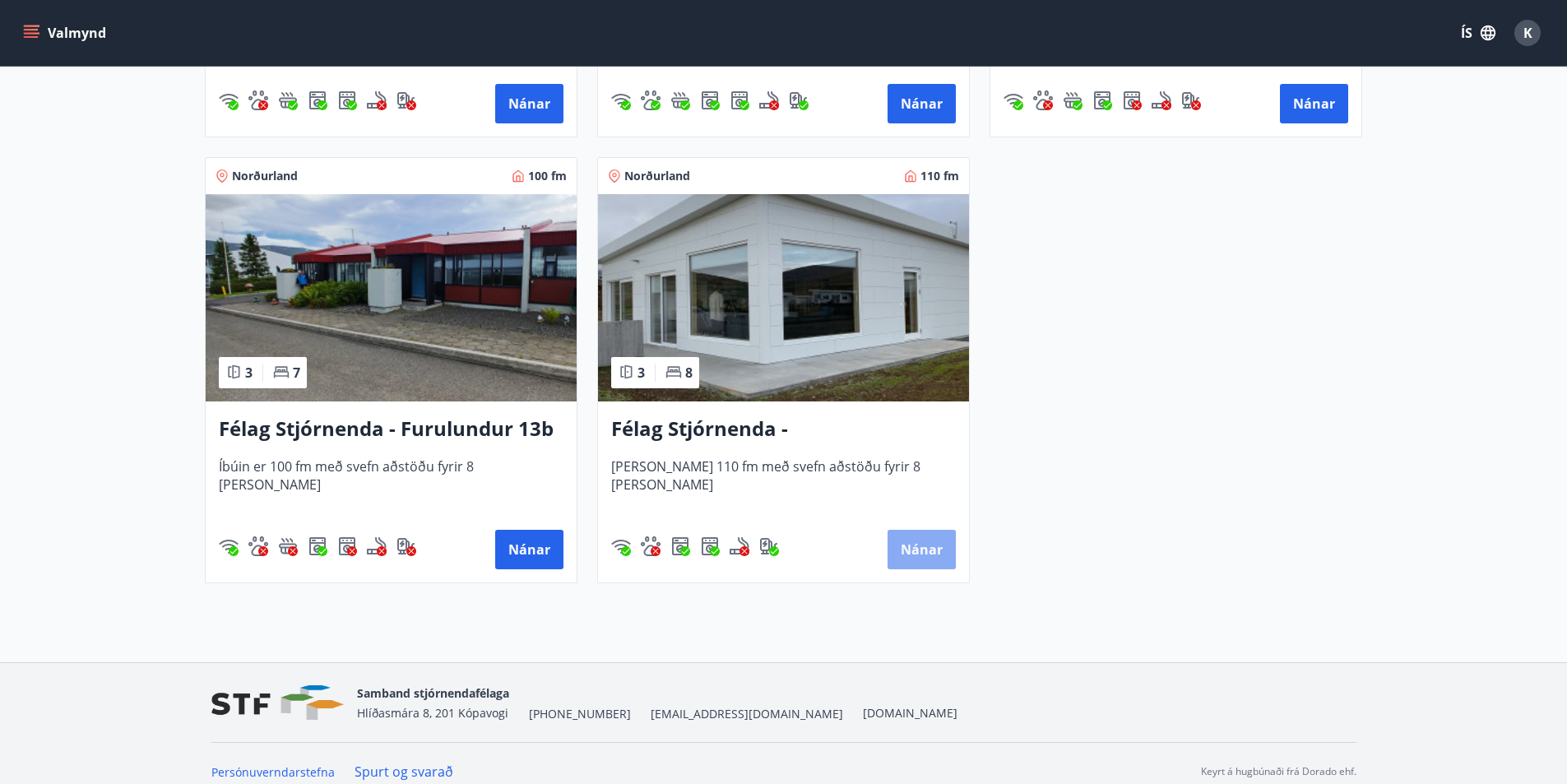
click at [919, 551] on button "Nánar" at bounding box center [921, 549] width 68 height 40
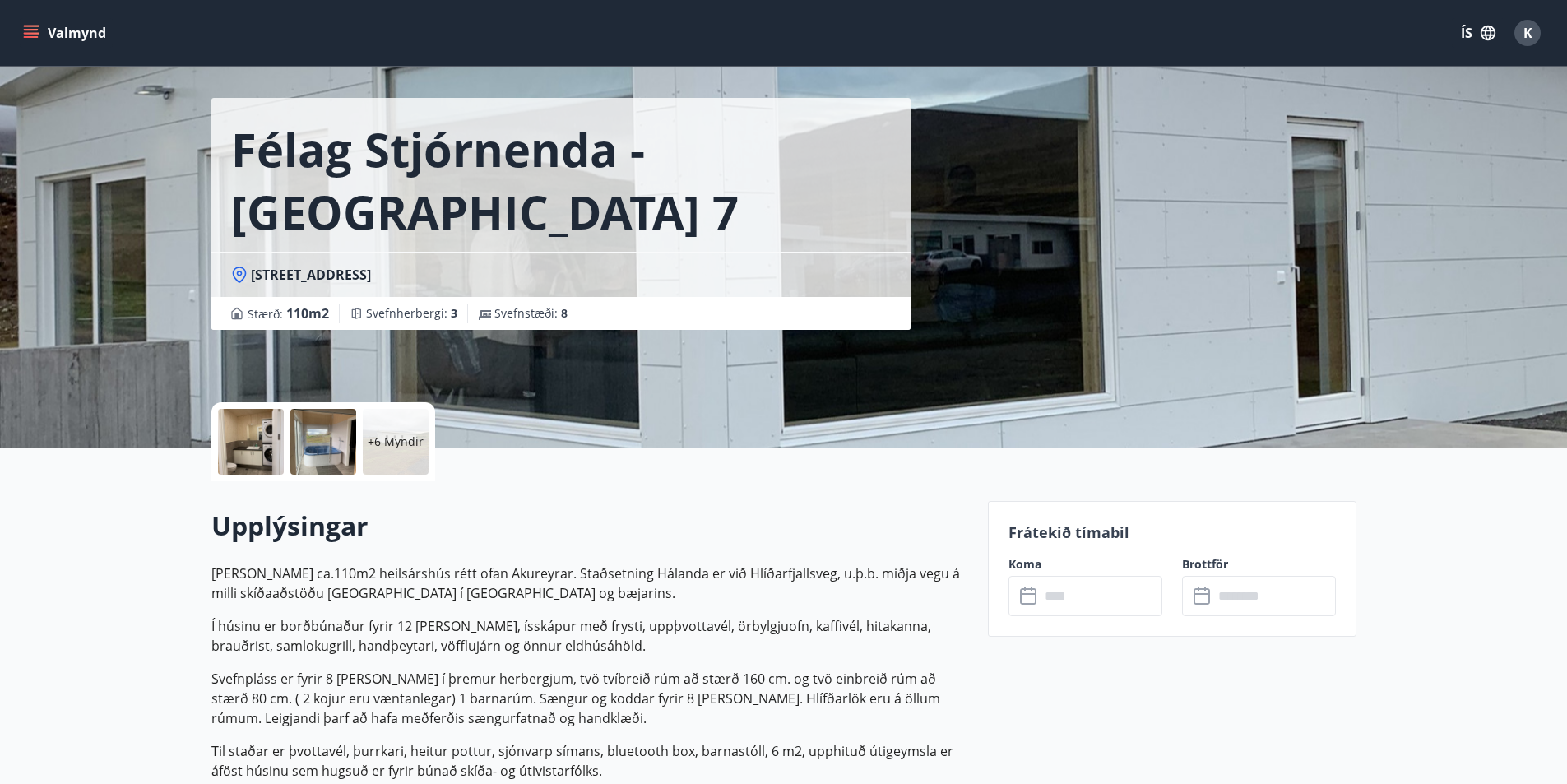
scroll to position [82, 0]
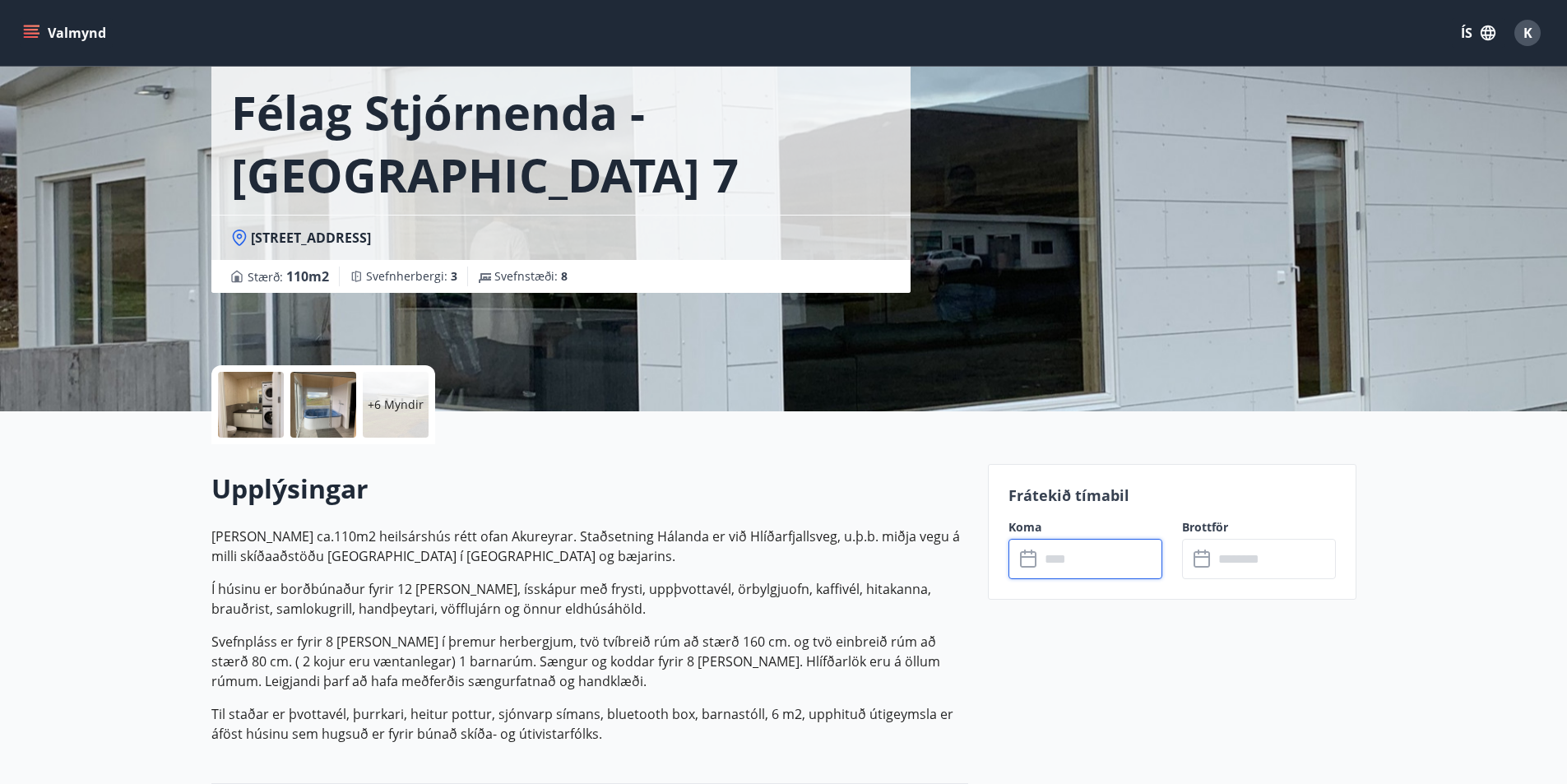
click at [1070, 564] on input "text" at bounding box center [1101, 558] width 123 height 40
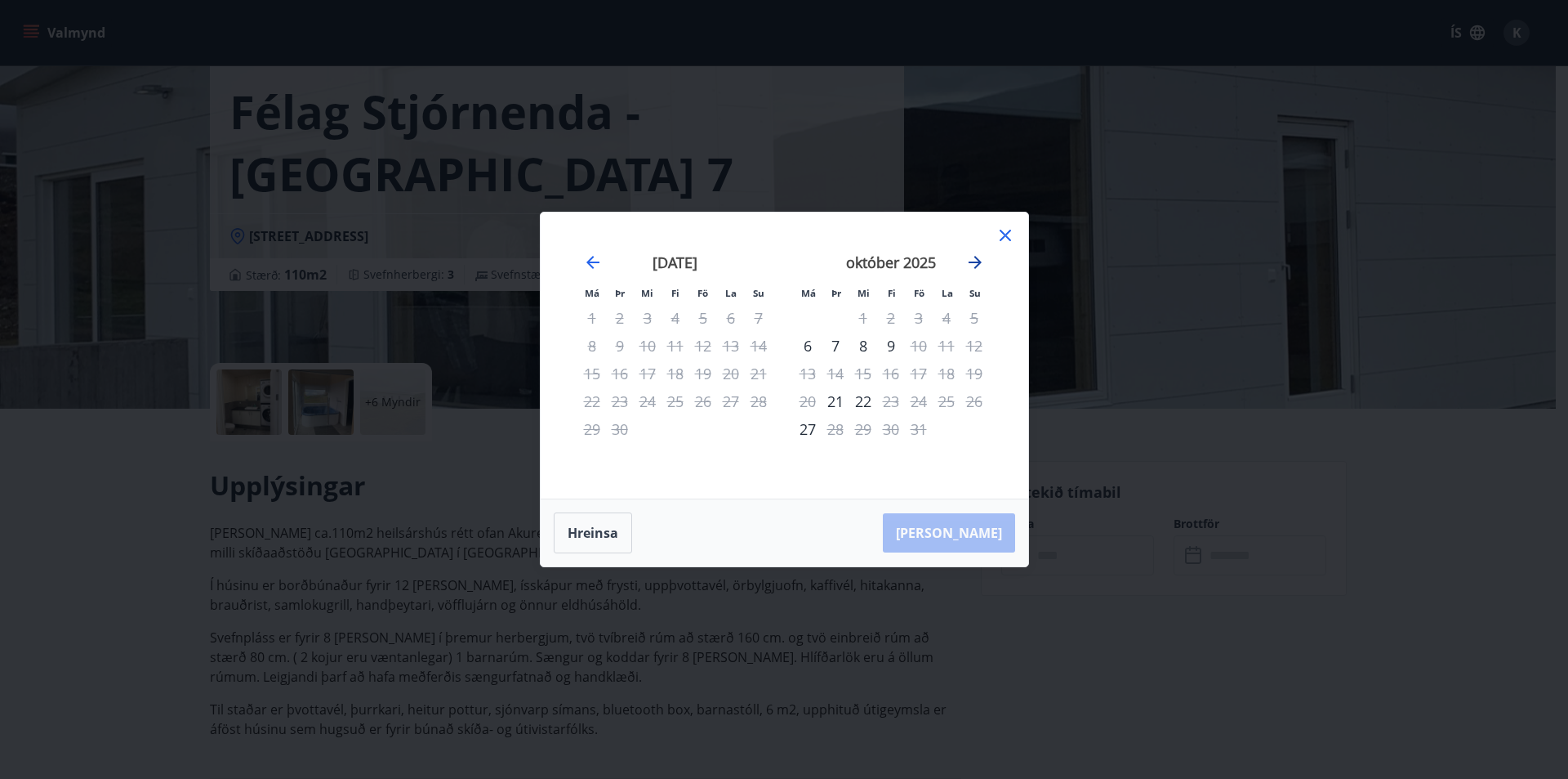
click at [973, 262] on icon "Move forward to switch to the next month." at bounding box center [974, 262] width 13 height 13
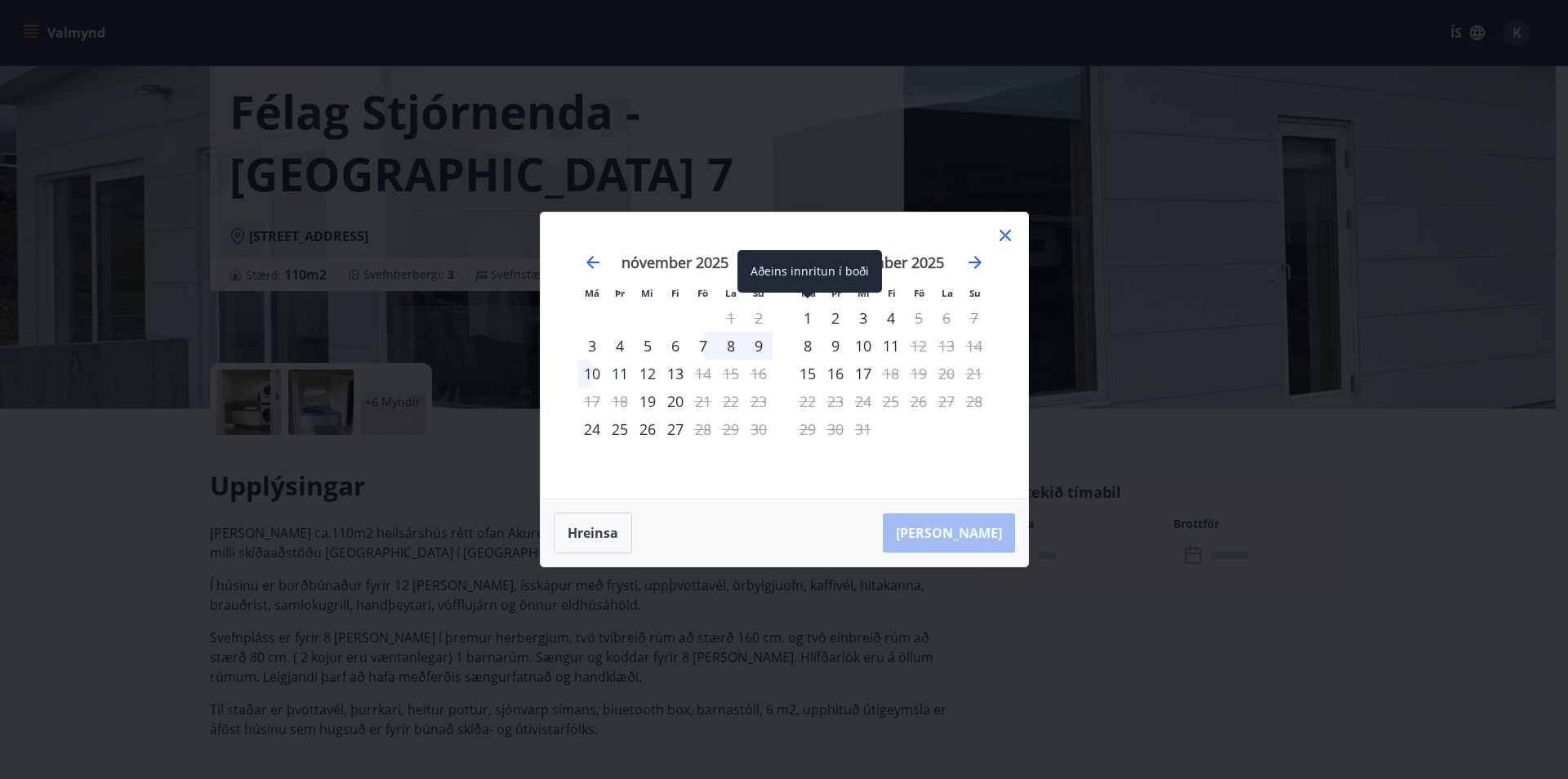
click at [803, 315] on div "1" at bounding box center [807, 318] width 28 height 28
click at [945, 319] on div "6" at bounding box center [946, 318] width 28 height 28
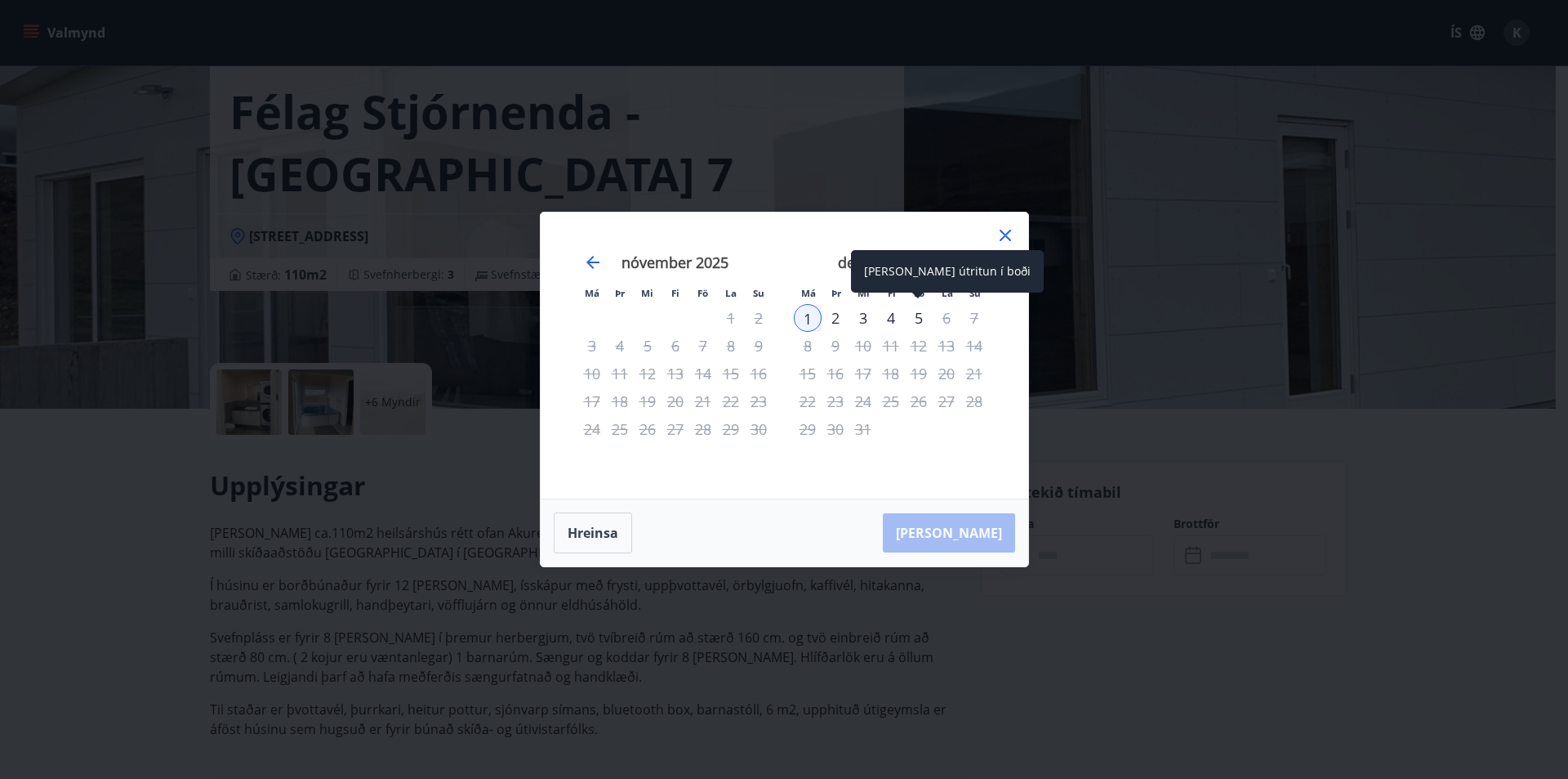
click at [921, 318] on div "5" at bounding box center [918, 318] width 28 height 28
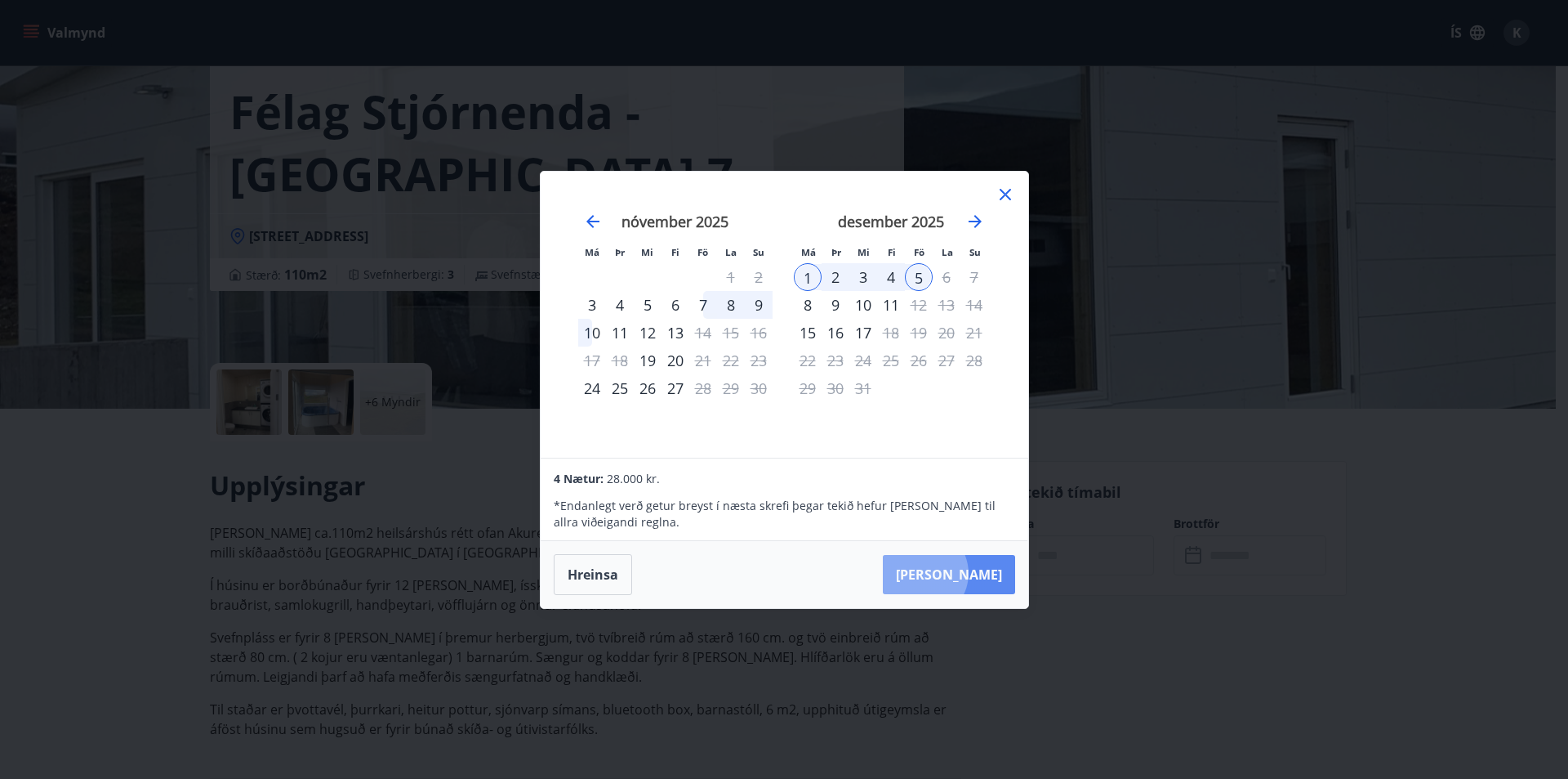
click at [972, 573] on button "Taka Frá" at bounding box center [948, 575] width 132 height 40
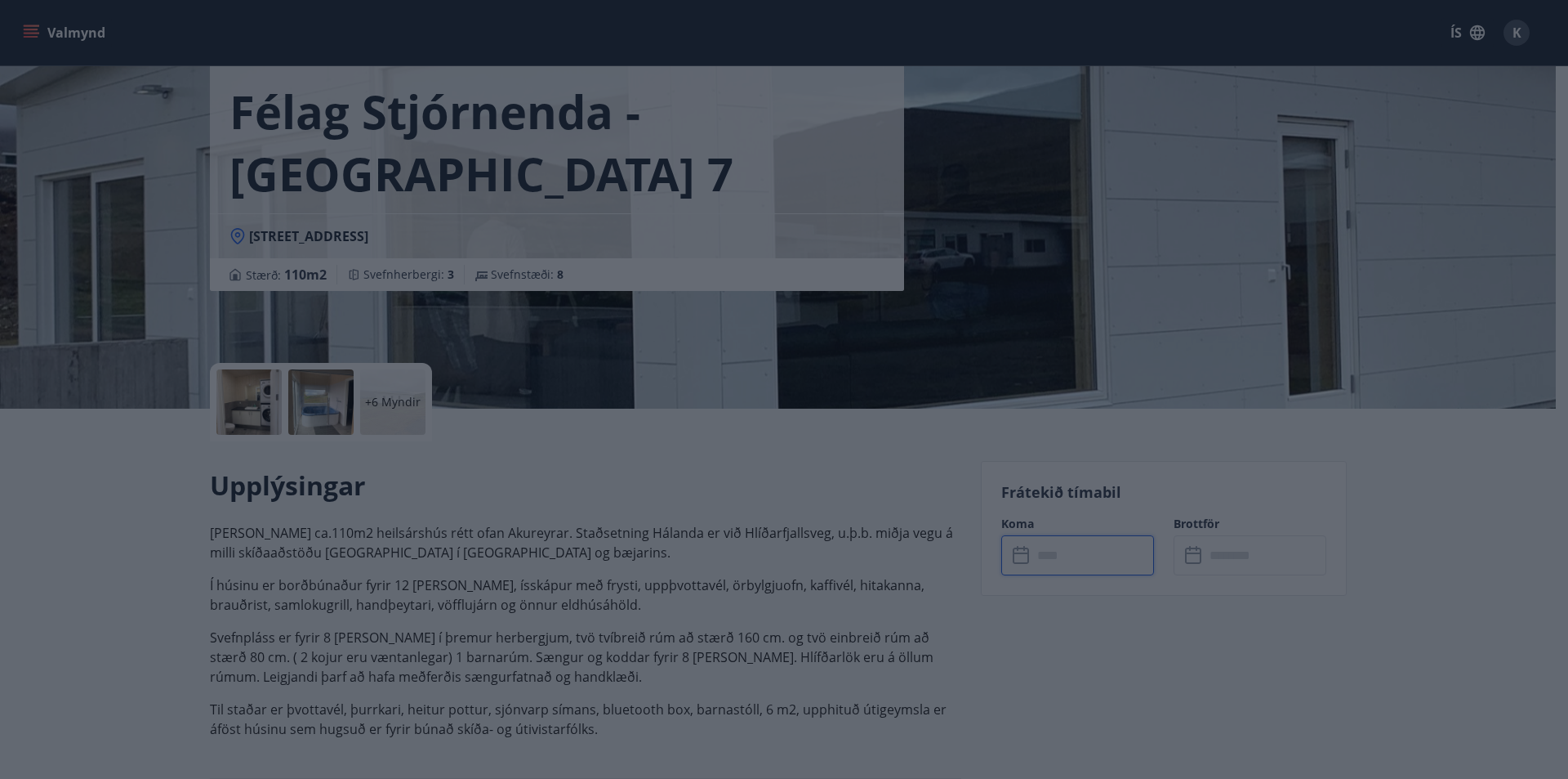
type input "******"
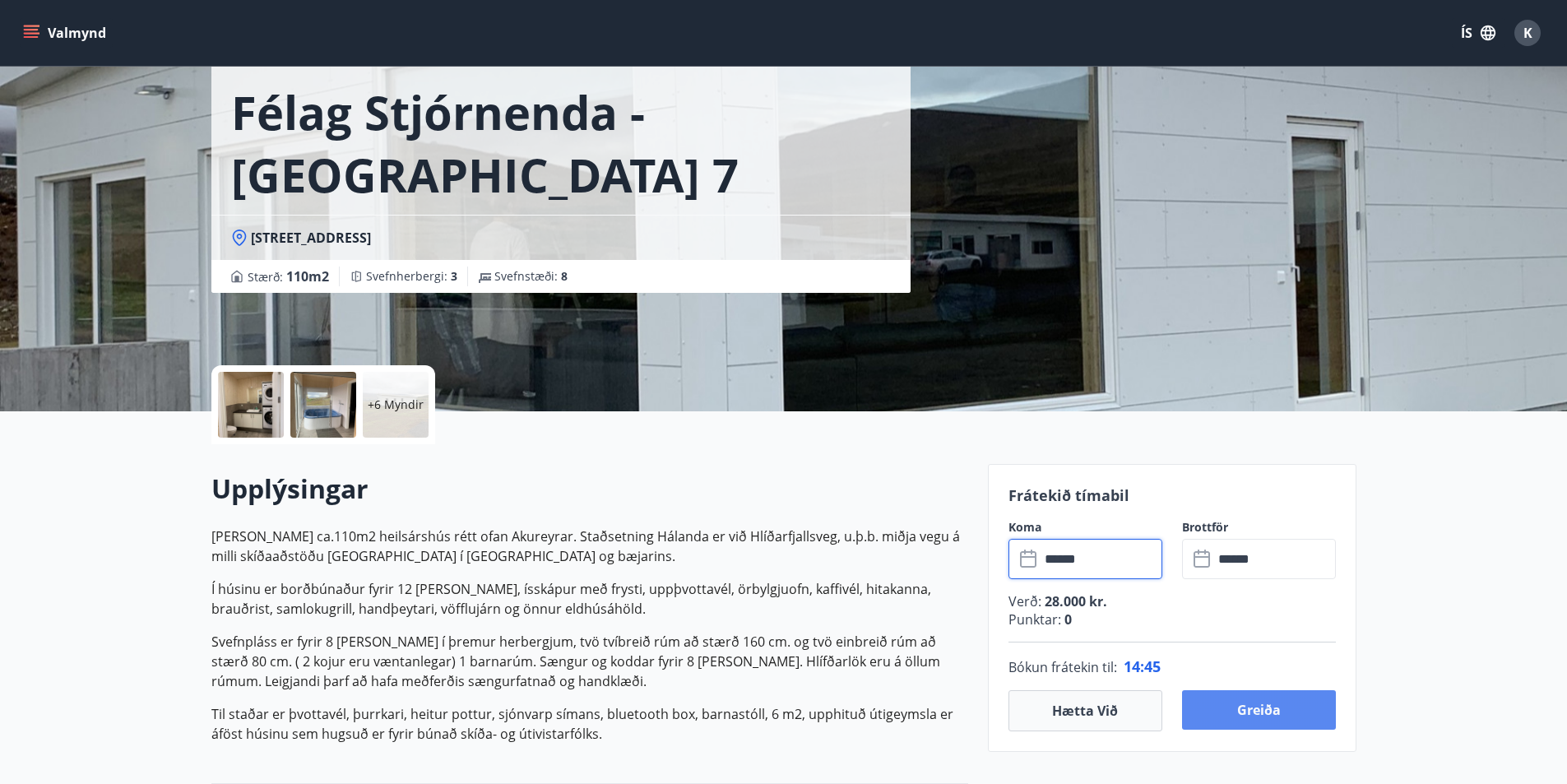
click at [1249, 713] on button "Greiða" at bounding box center [1259, 710] width 154 height 40
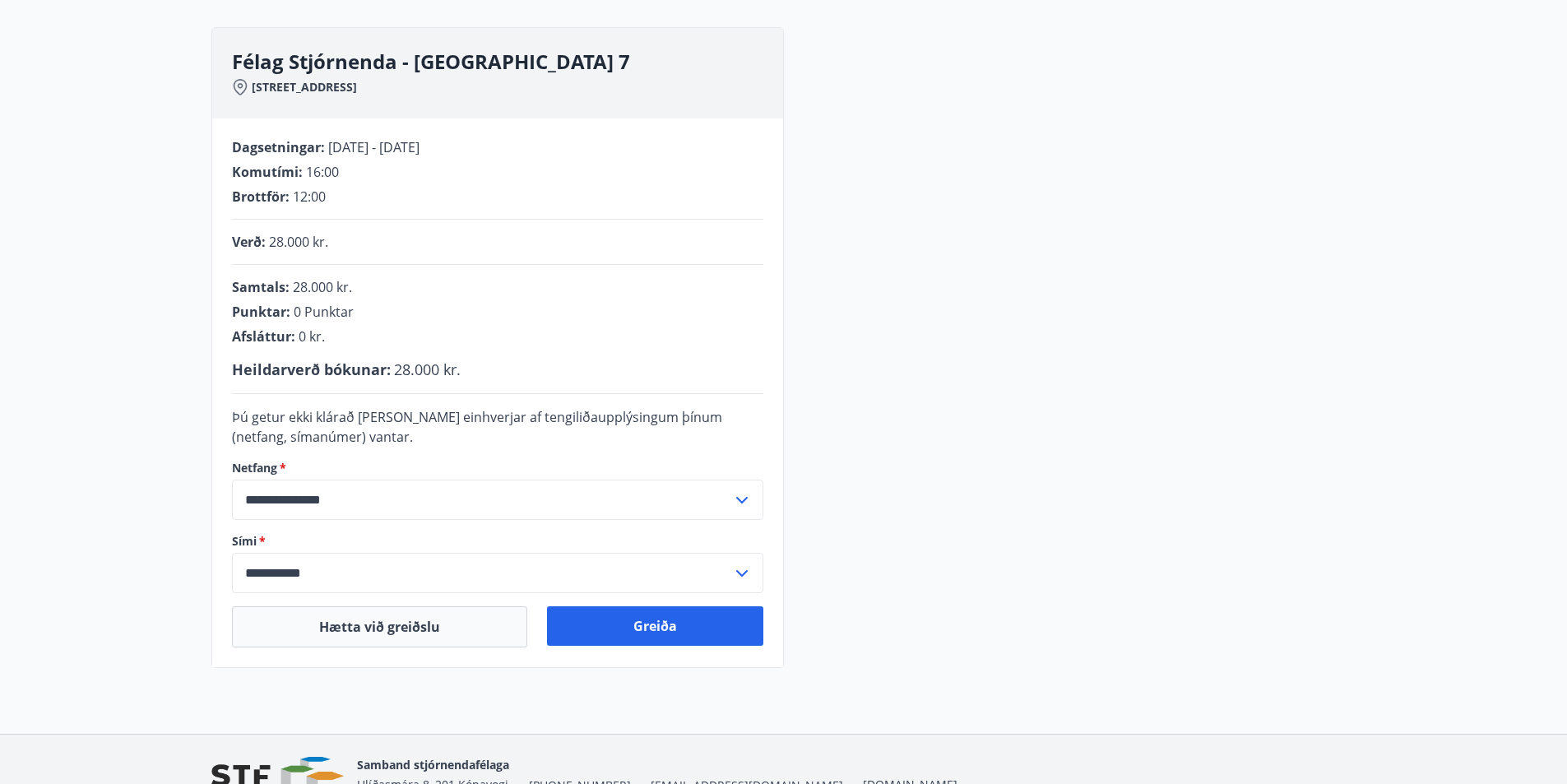
scroll to position [305, 0]
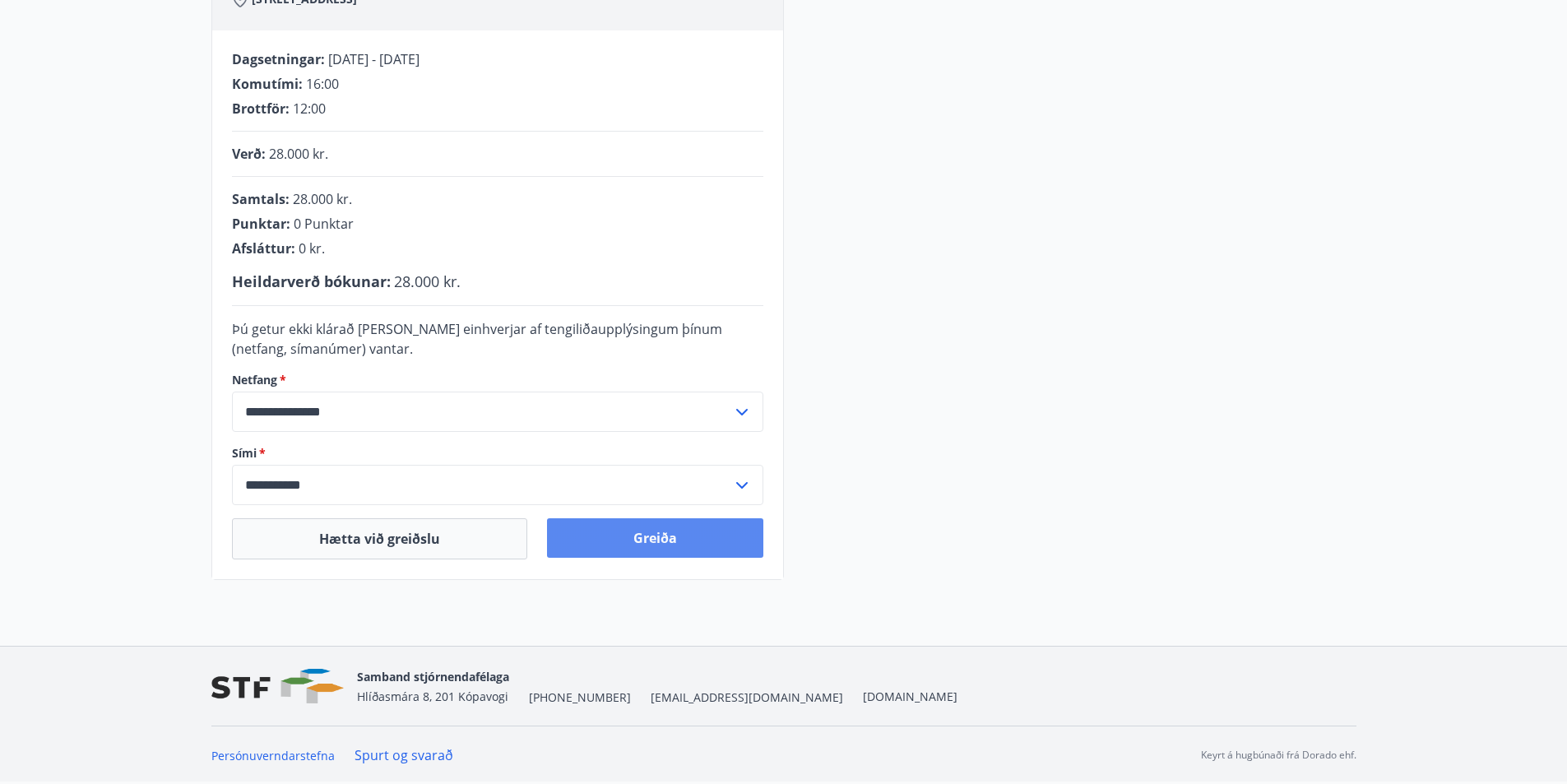
click at [653, 537] on button "Greiða" at bounding box center [655, 538] width 217 height 40
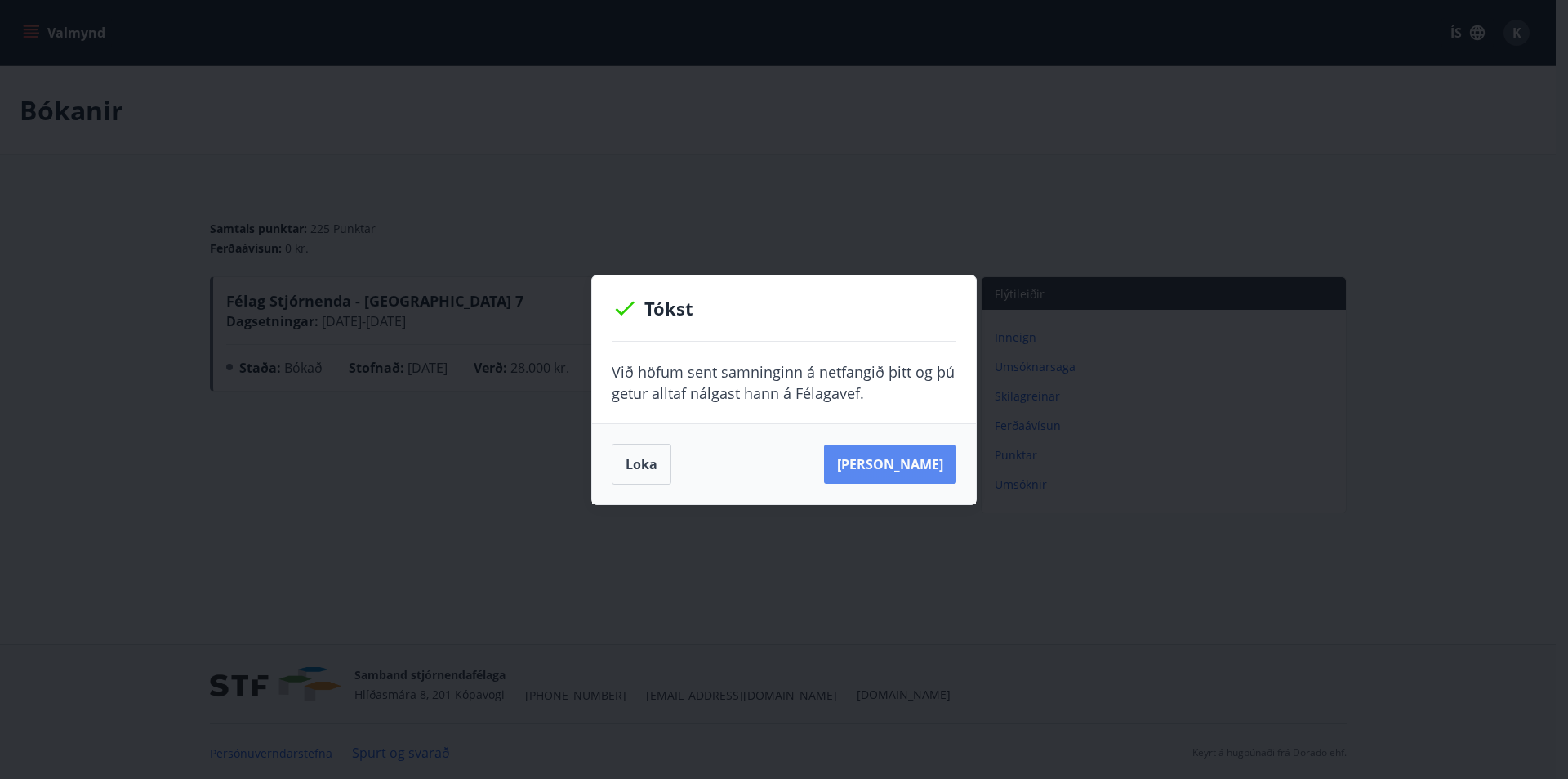
click at [898, 467] on button "[PERSON_NAME]" at bounding box center [890, 464] width 132 height 40
